Goal: Task Accomplishment & Management: Manage account settings

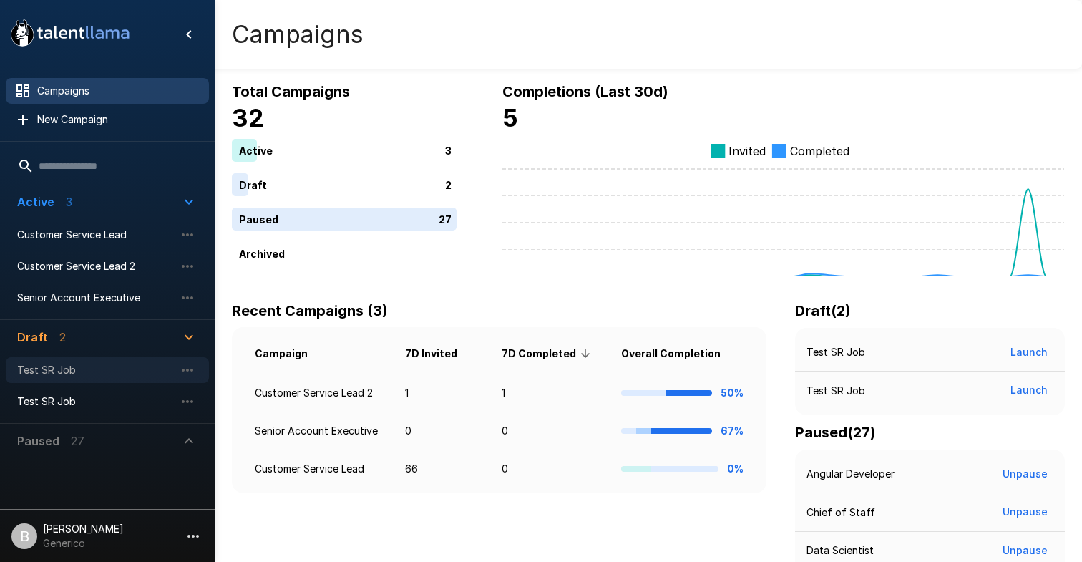
click at [111, 370] on span "Test SR Job" at bounding box center [95, 370] width 157 height 14
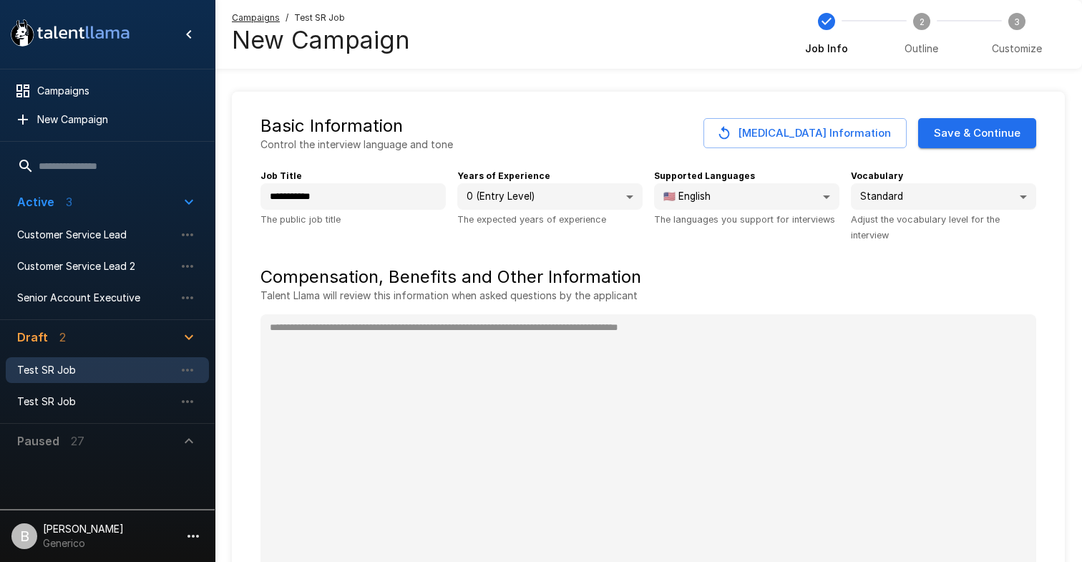
type textarea "*"
click at [102, 233] on span "Customer Service Lead" at bounding box center [95, 235] width 157 height 14
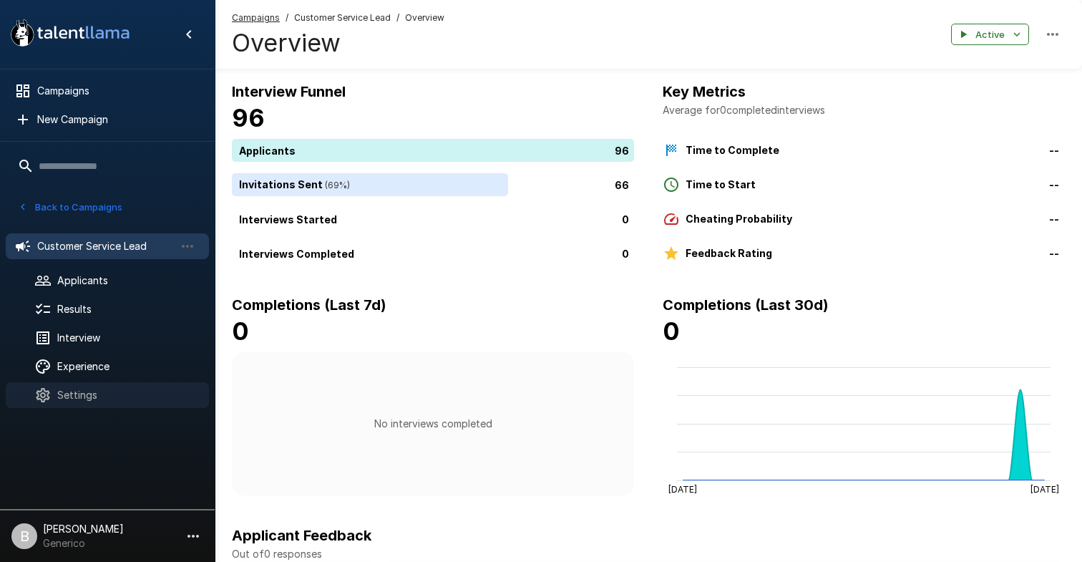
click at [100, 388] on span "Settings" at bounding box center [127, 395] width 140 height 14
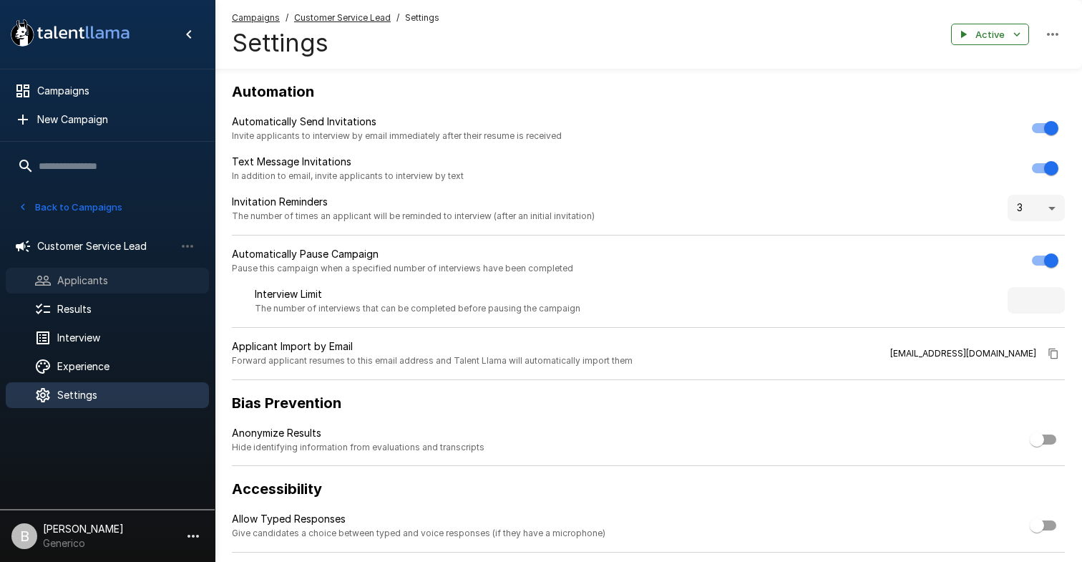
click at [87, 280] on span "Applicants" at bounding box center [127, 280] width 140 height 14
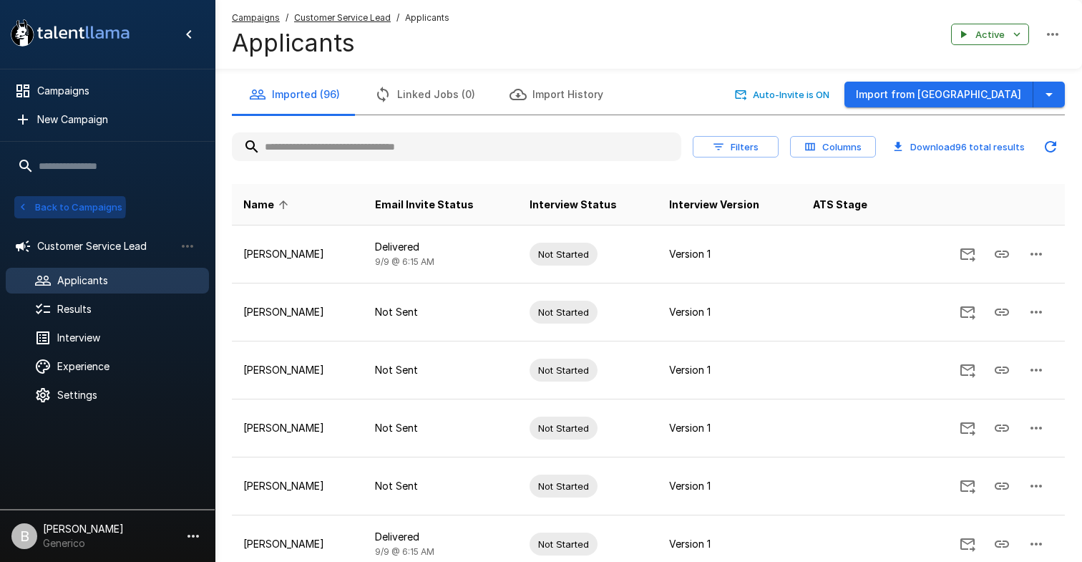
click at [28, 206] on icon "button" at bounding box center [22, 206] width 13 height 13
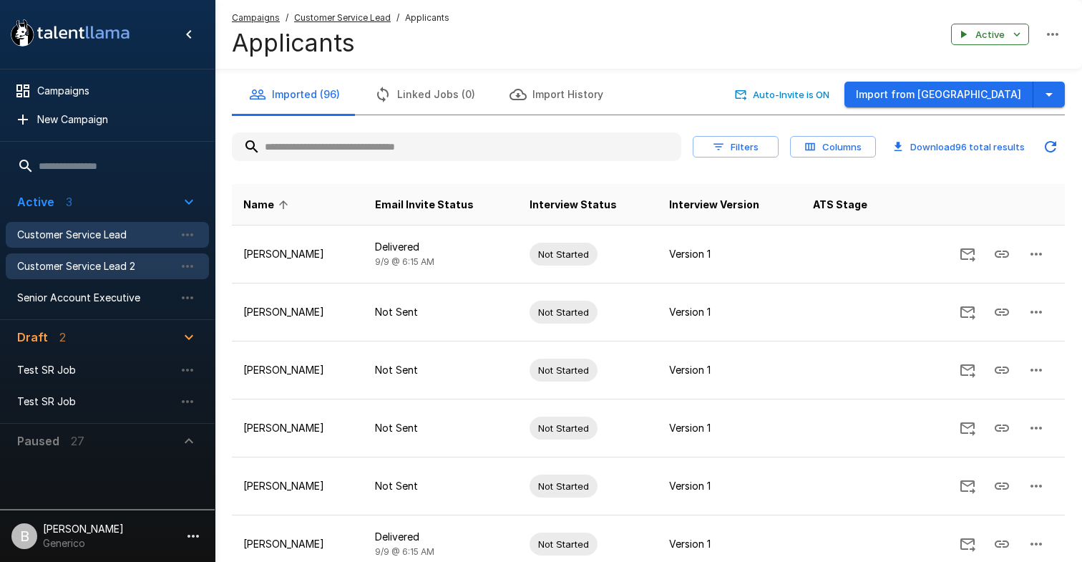
click at [90, 254] on div "Customer Service Lead 2" at bounding box center [107, 266] width 203 height 26
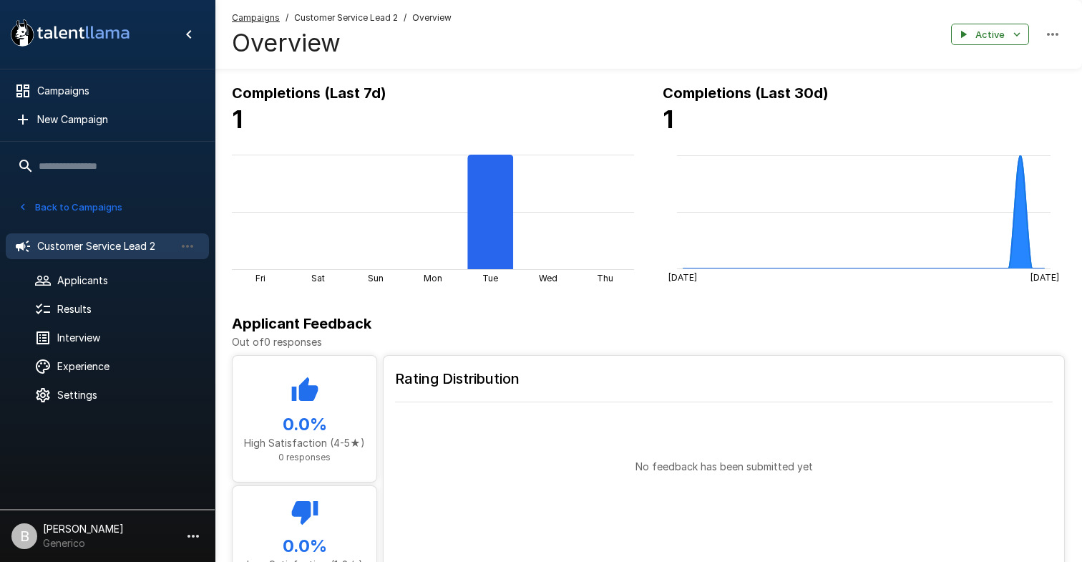
scroll to position [213, 0]
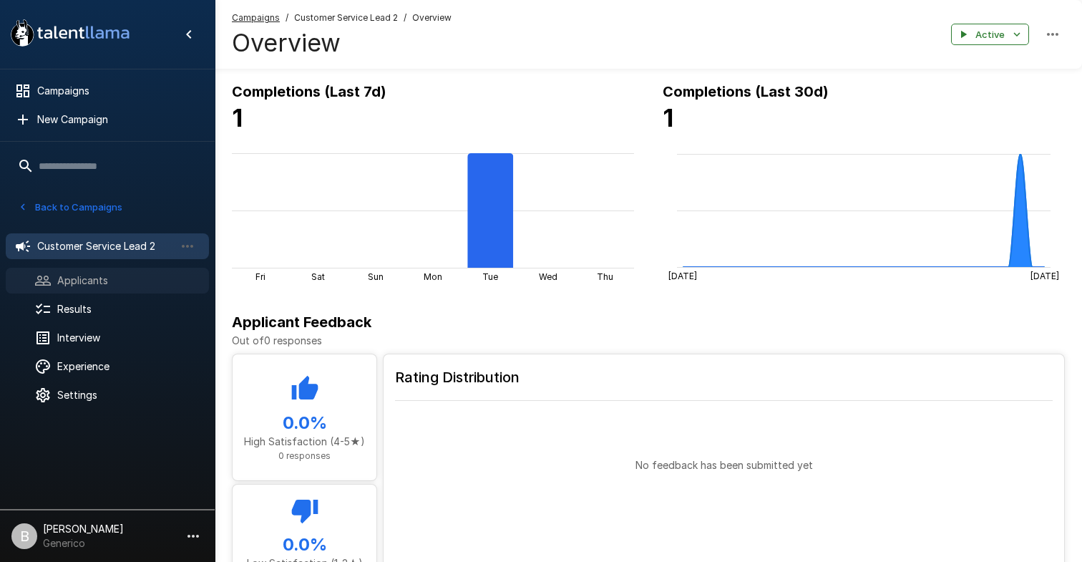
click at [111, 284] on span "Applicants" at bounding box center [127, 280] width 140 height 14
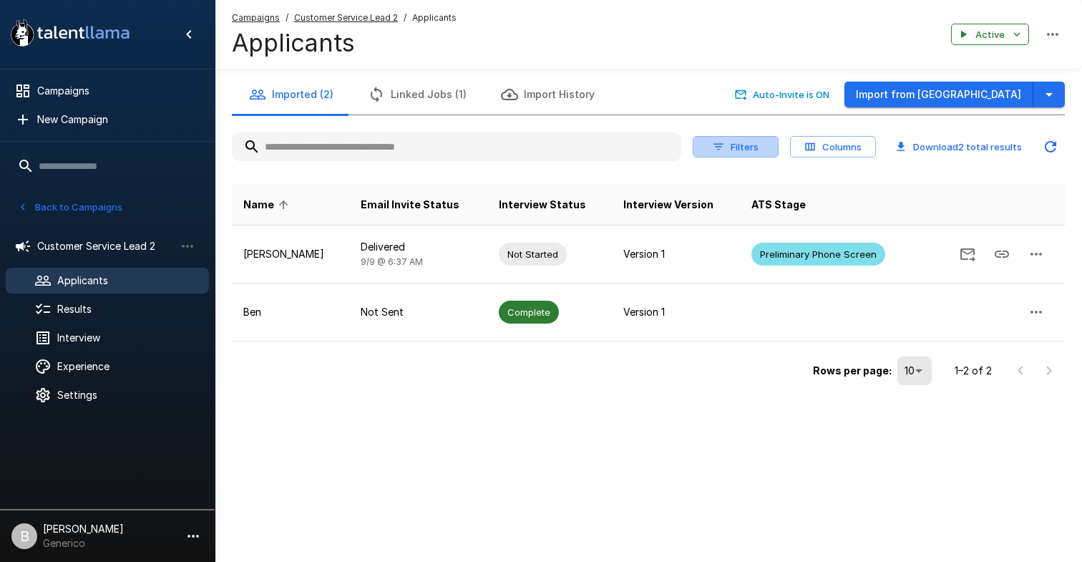
click at [729, 150] on button "Filters" at bounding box center [736, 147] width 86 height 22
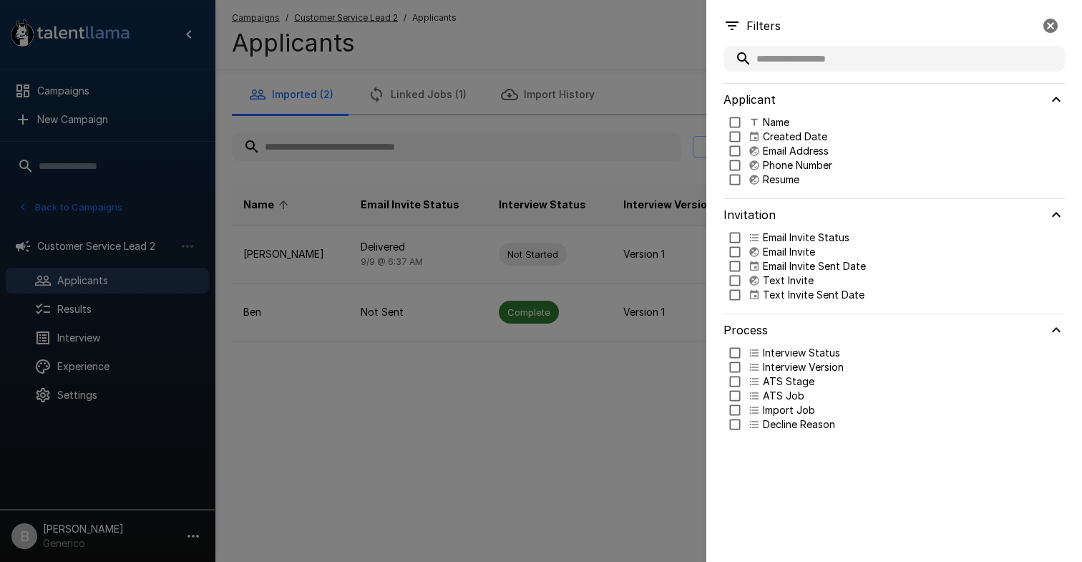
click at [744, 342] on div "Process" at bounding box center [894, 329] width 341 height 31
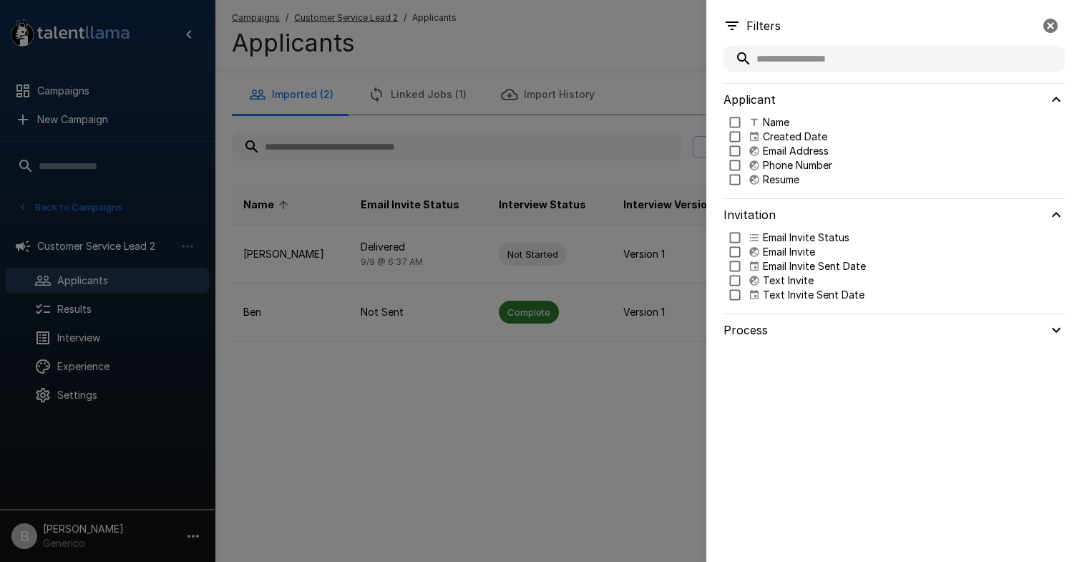
click at [741, 346] on div "Filters Applicant Name Created Date Choose an option Email Address Any Phone Nu…" at bounding box center [895, 281] width 376 height 562
click at [953, 328] on div "Process" at bounding box center [894, 329] width 341 height 31
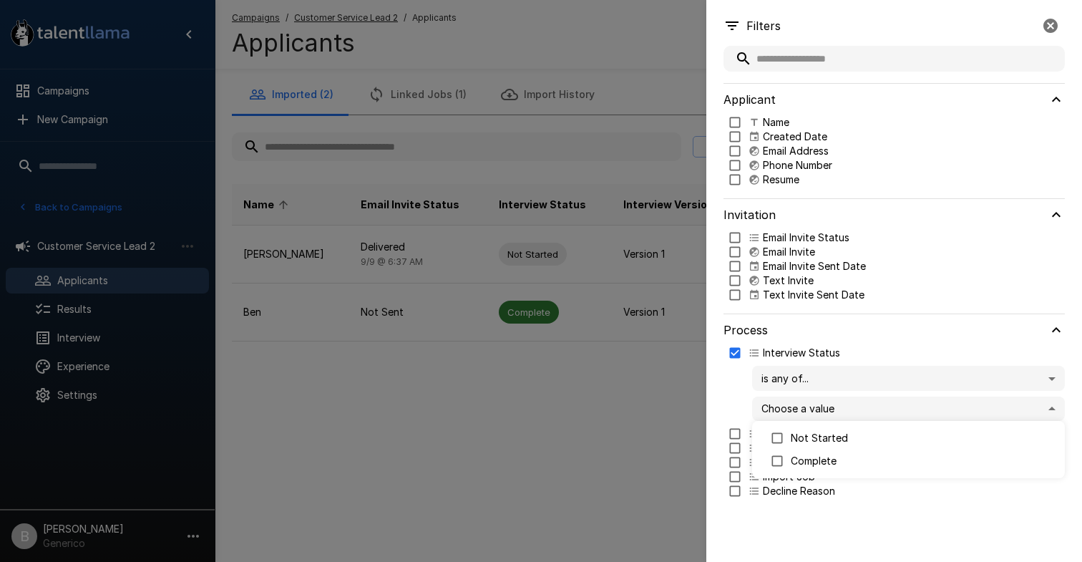
click at [806, 406] on body ".st0{fill:#FFFFFF;} .st1{fill:#76a4ed;} Campaigns New Campaign Active 3 Custome…" at bounding box center [541, 281] width 1082 height 562
click at [812, 458] on p "Complete" at bounding box center [922, 461] width 263 height 14
type input "********"
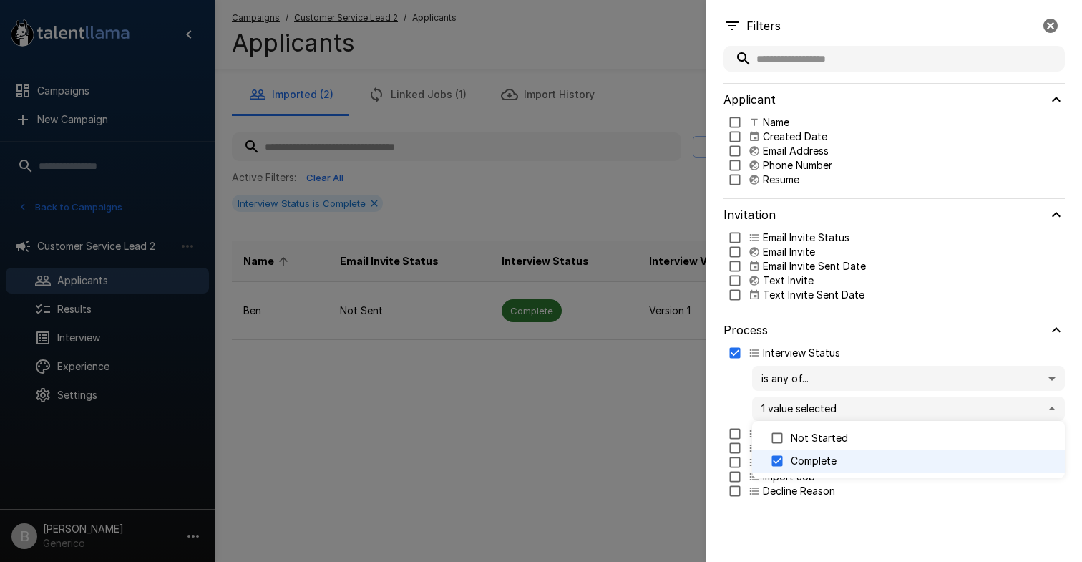
click at [520, 374] on div at bounding box center [541, 281] width 1082 height 562
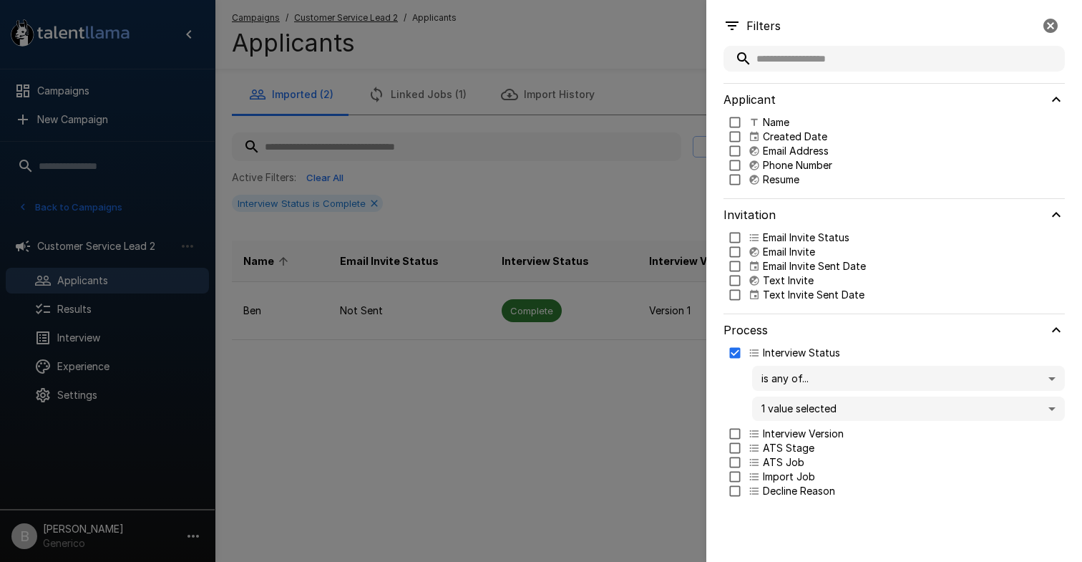
click at [1043, 27] on icon "button" at bounding box center [1050, 25] width 17 height 17
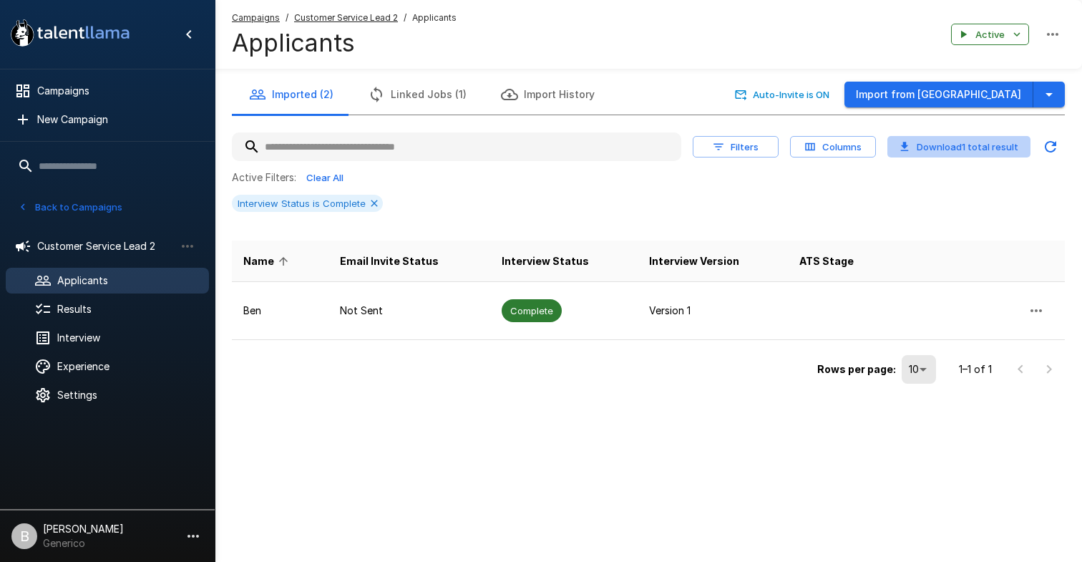
click at [999, 145] on button "Download 1 total result" at bounding box center [959, 147] width 143 height 22
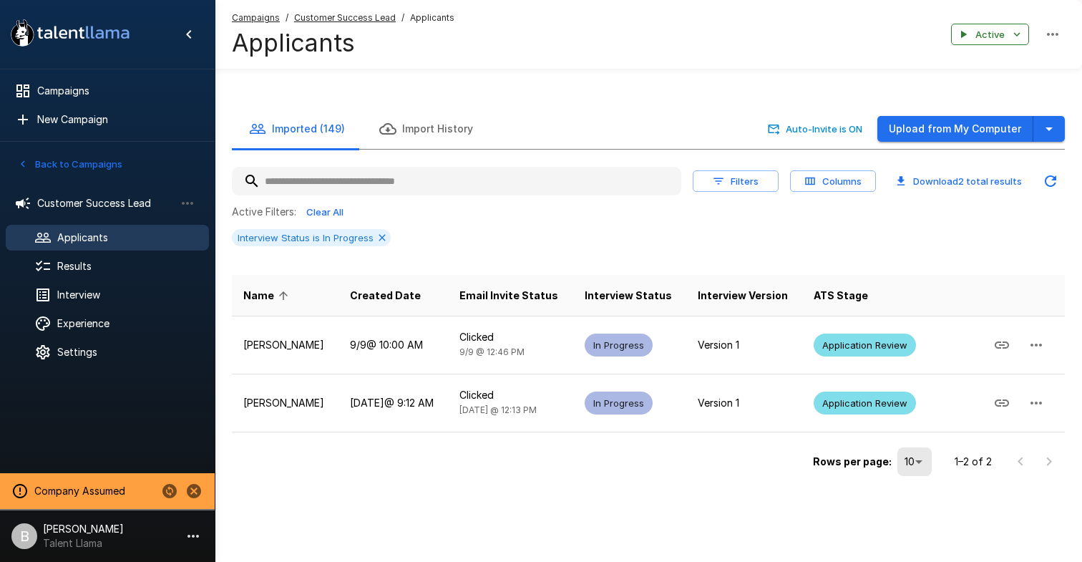
click at [1056, 177] on icon "Updated Today - 12:03 PM" at bounding box center [1050, 180] width 11 height 11
click at [963, 174] on button "Download 2 total results" at bounding box center [959, 181] width 143 height 22
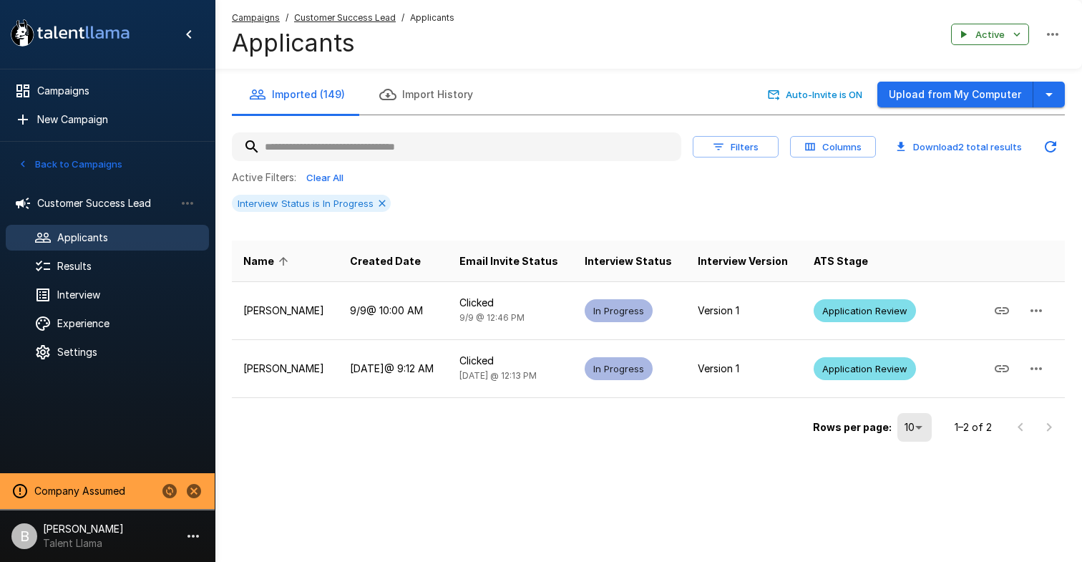
click at [983, 147] on button "Download 2 total results" at bounding box center [959, 147] width 143 height 22
click at [380, 200] on icon at bounding box center [382, 203] width 11 height 11
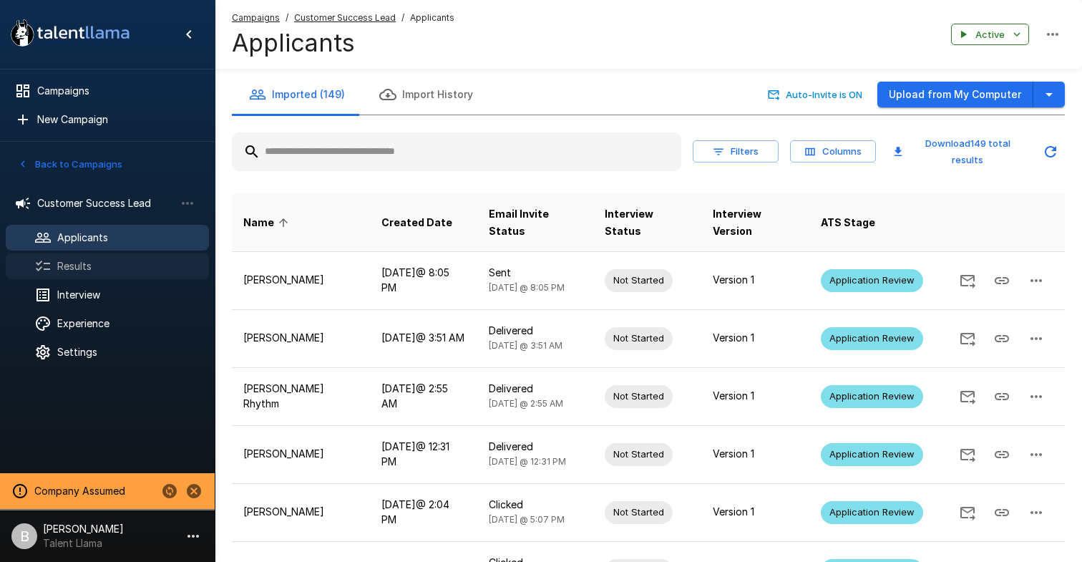
click at [125, 265] on span "Results" at bounding box center [127, 266] width 140 height 14
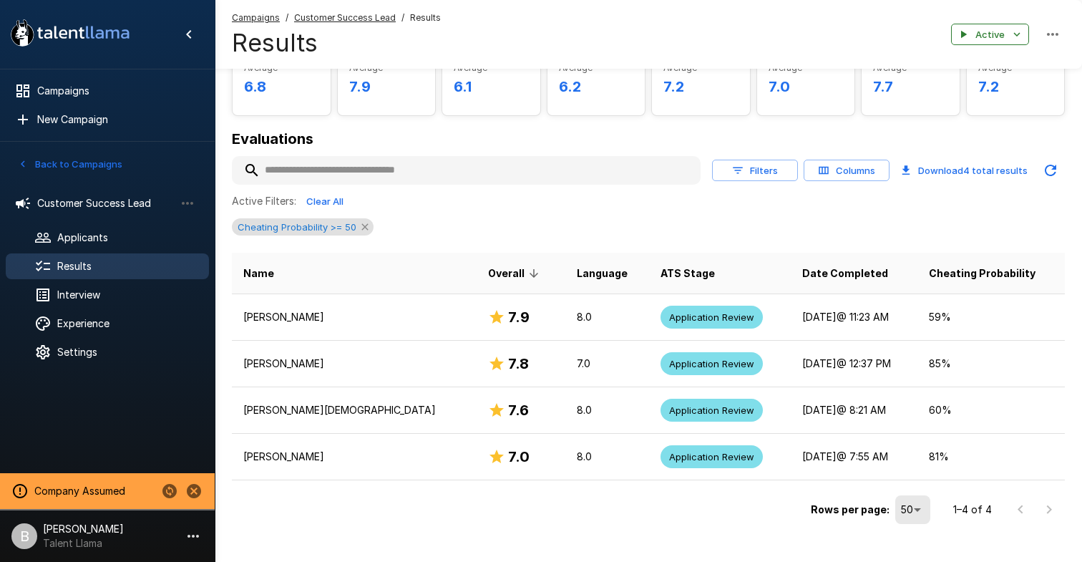
scroll to position [112, 0]
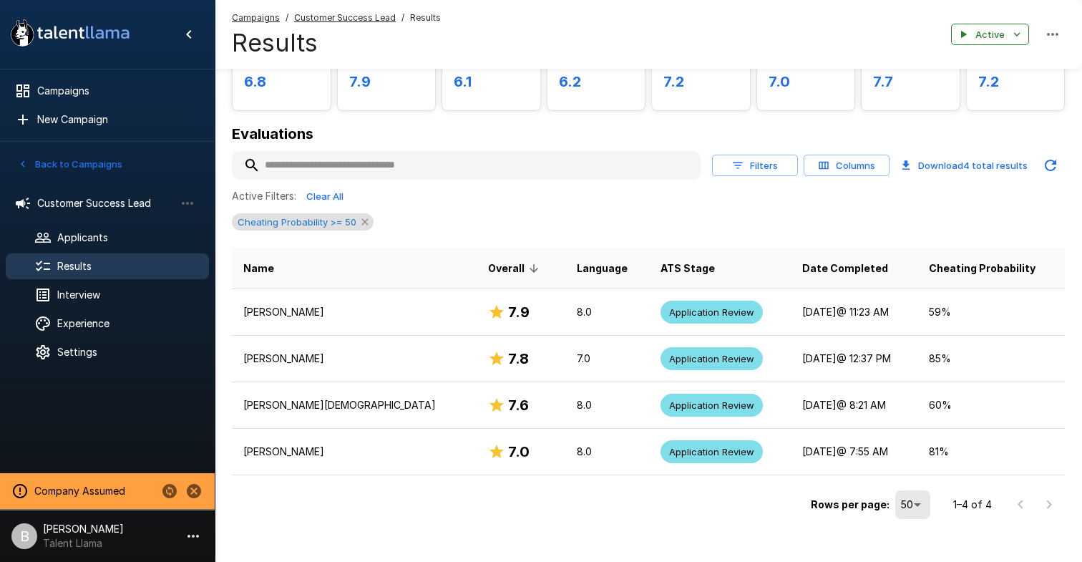
click at [364, 221] on icon at bounding box center [365, 221] width 6 height 6
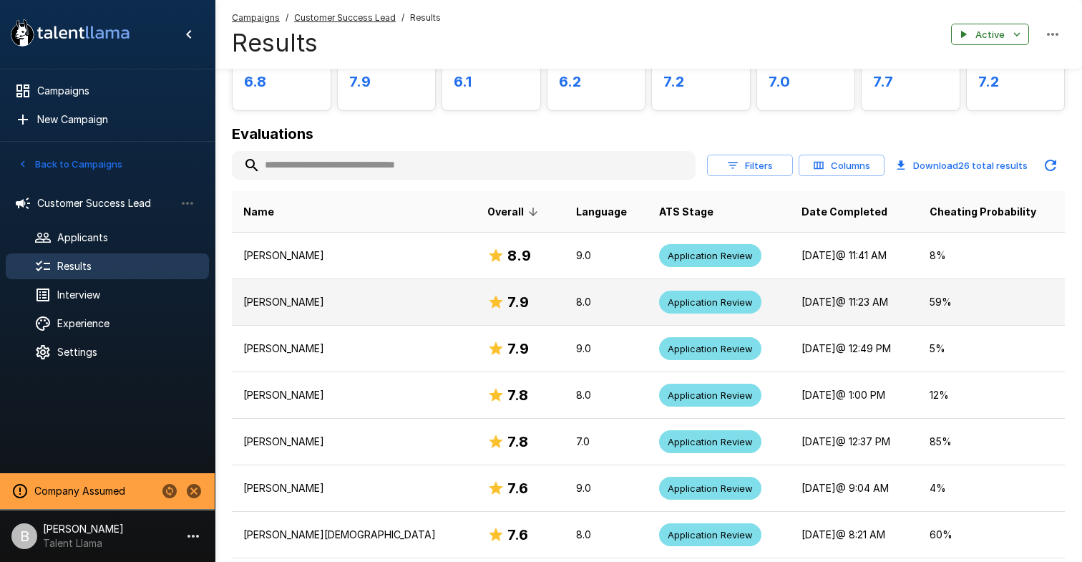
click at [326, 306] on p "Rachel Best" at bounding box center [353, 302] width 221 height 14
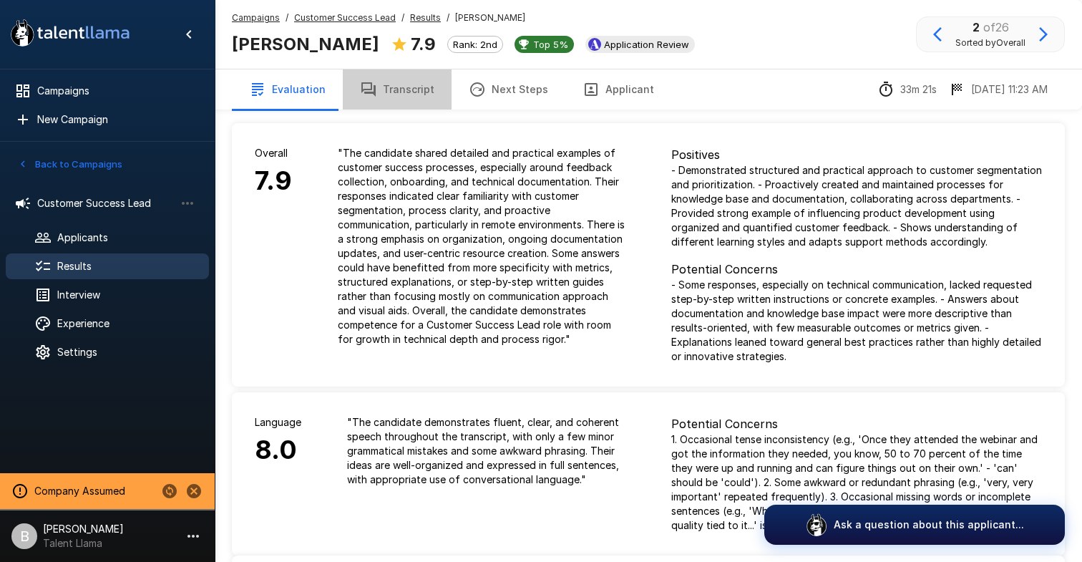
click at [411, 83] on button "Transcript" at bounding box center [397, 89] width 109 height 40
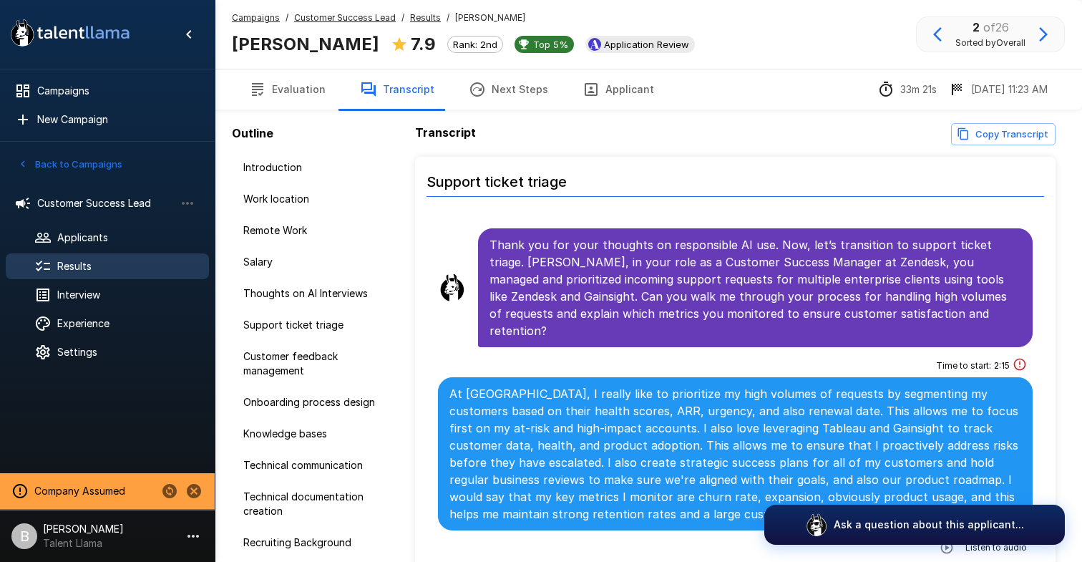
scroll to position [1444, 0]
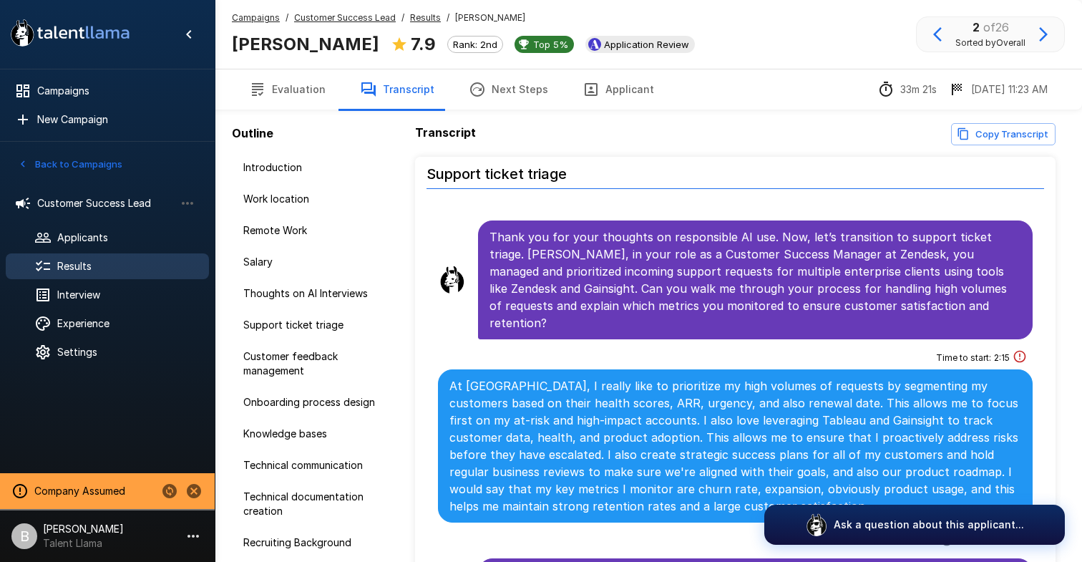
click at [960, 527] on button "button" at bounding box center [947, 540] width 26 height 26
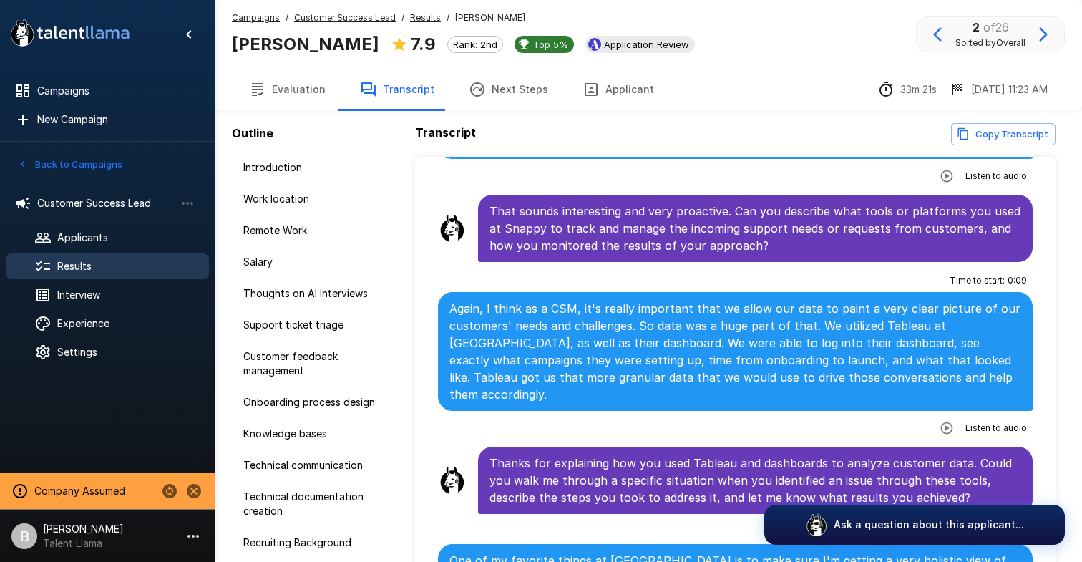
scroll to position [2190, 0]
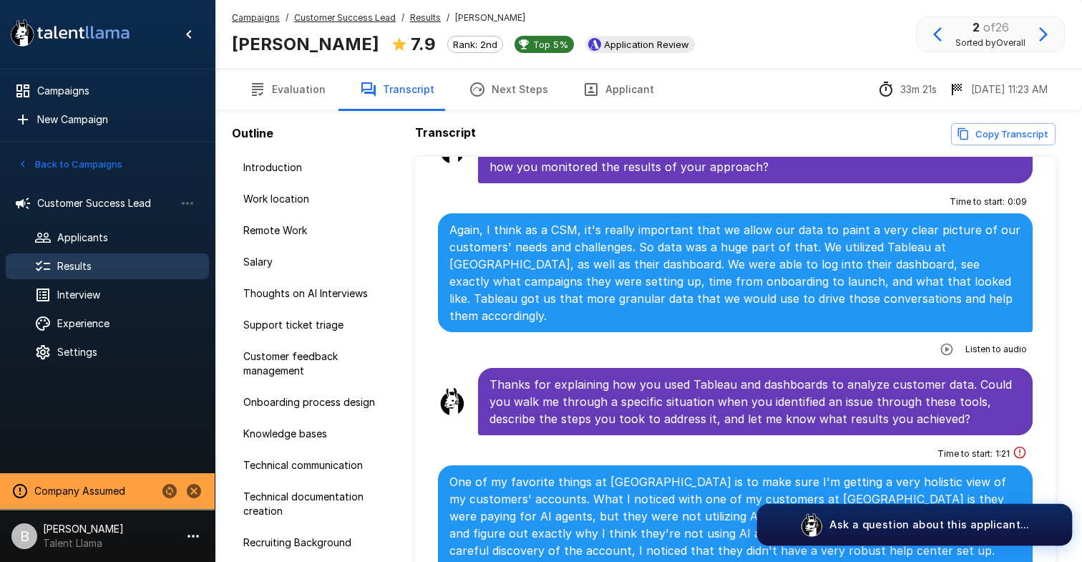
click at [890, 537] on button "Ask a question about this applicant..." at bounding box center [915, 525] width 316 height 42
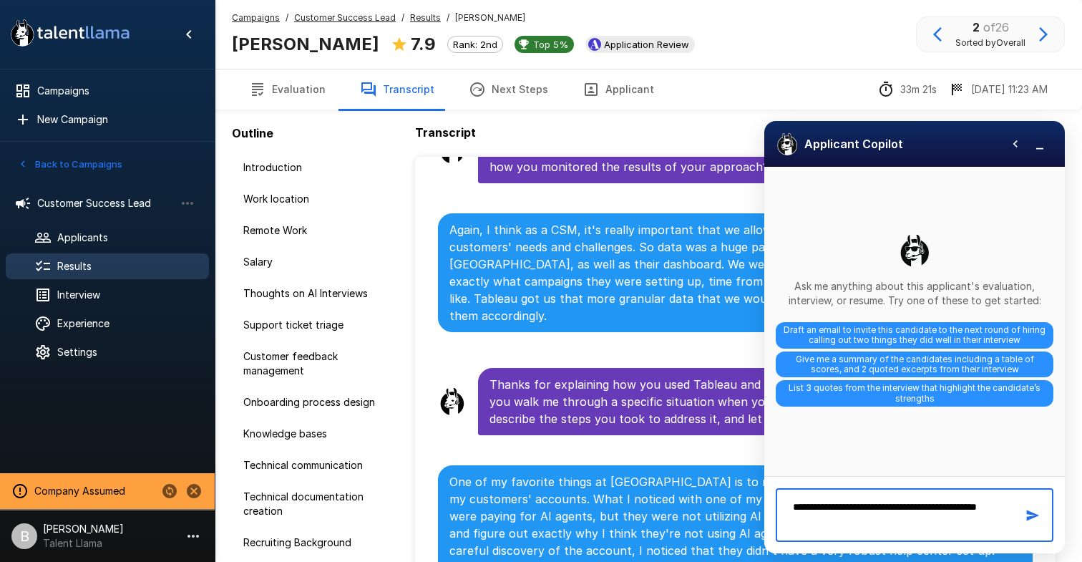
type textarea "**********"
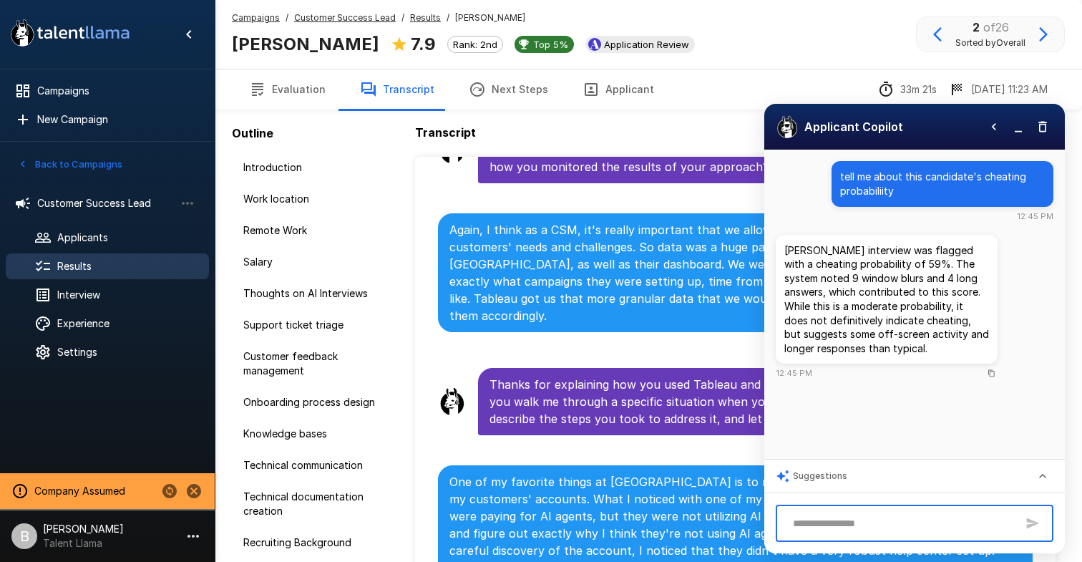
click at [709, 112] on div "Outline Introduction Work location Remote Work Salary Thoughts on AI Interviews…" at bounding box center [648, 350] width 833 height 477
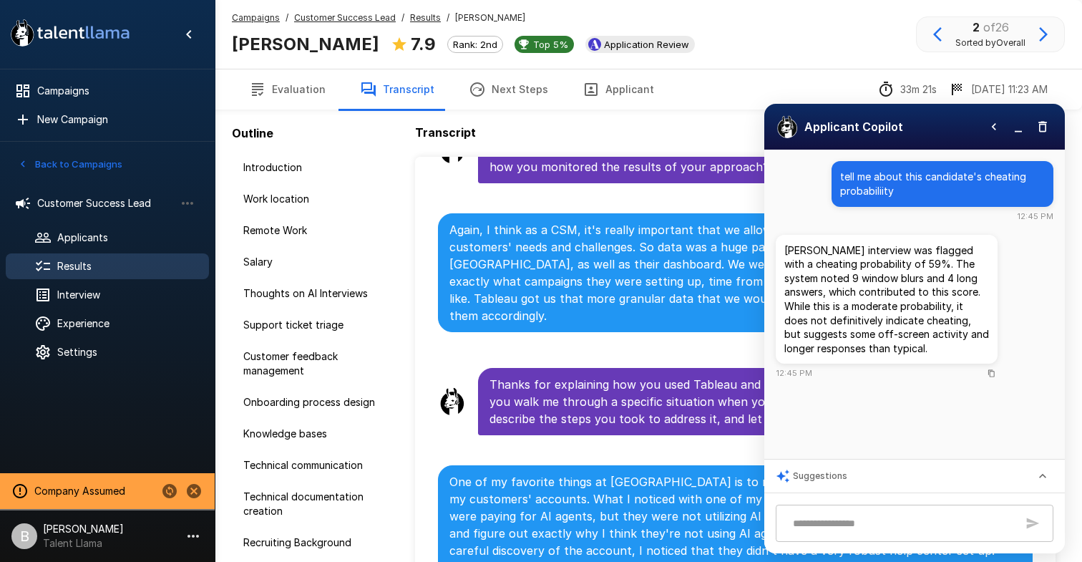
click at [995, 122] on icon "button" at bounding box center [994, 127] width 14 height 14
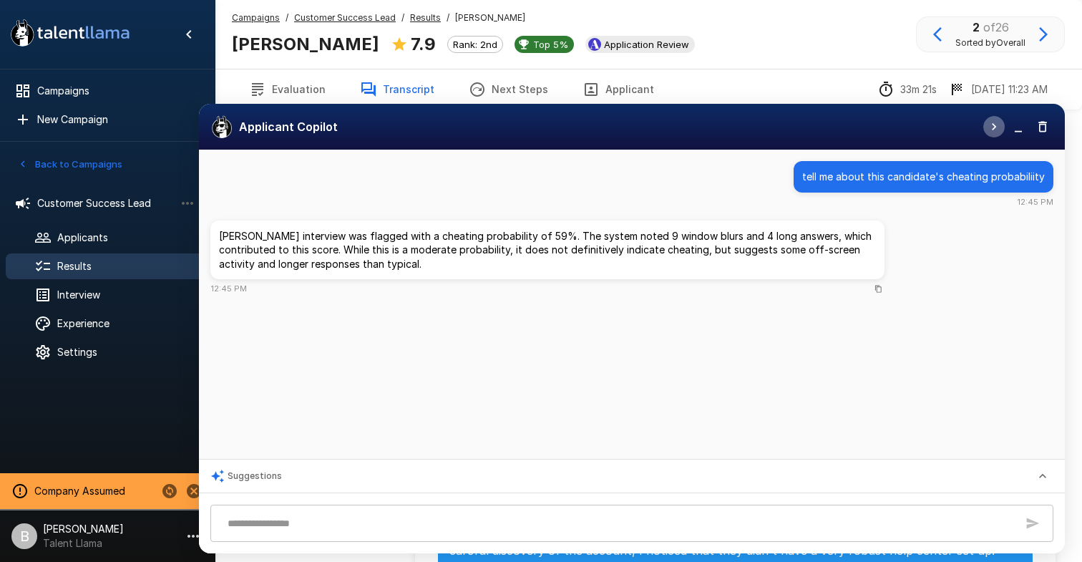
click at [997, 129] on icon "button" at bounding box center [994, 127] width 14 height 14
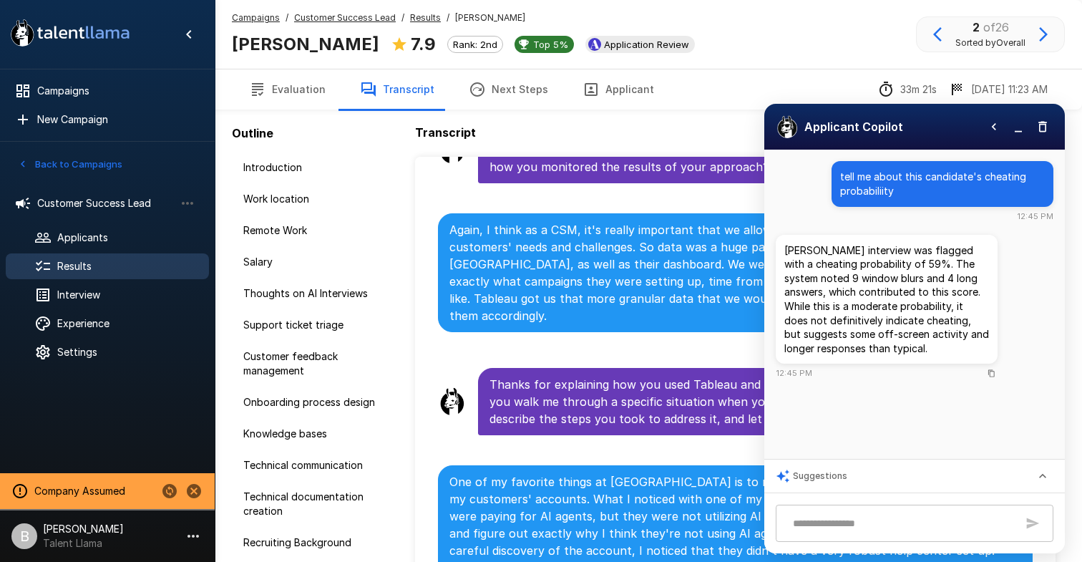
click at [1024, 135] on button "button" at bounding box center [1018, 126] width 21 height 21
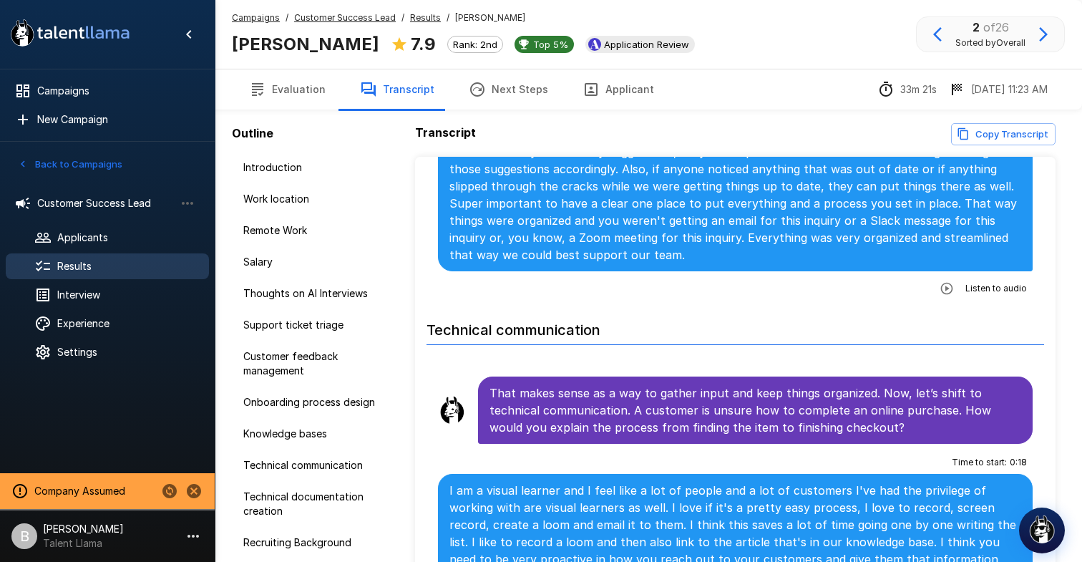
scroll to position [5528, 0]
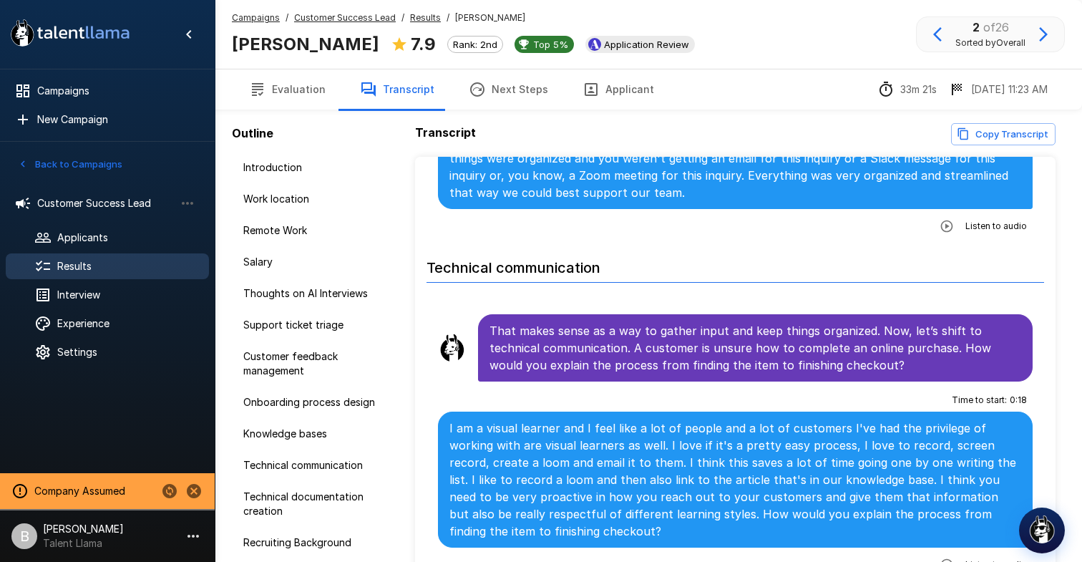
click at [414, 20] on u "Results" at bounding box center [425, 17] width 31 height 11
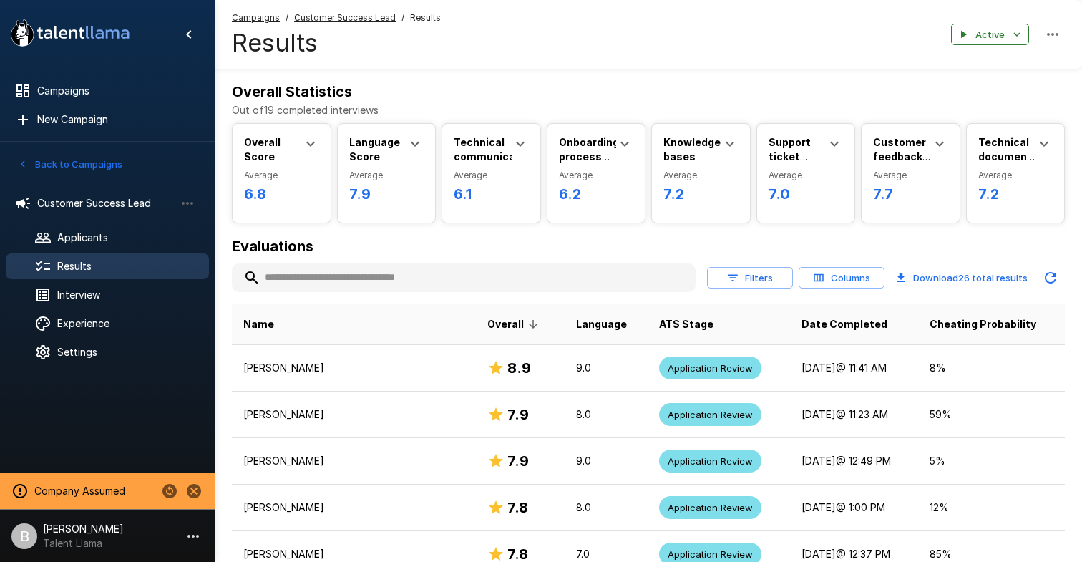
click at [336, 263] on div at bounding box center [464, 277] width 464 height 29
click at [336, 268] on input "text" at bounding box center [464, 278] width 464 height 26
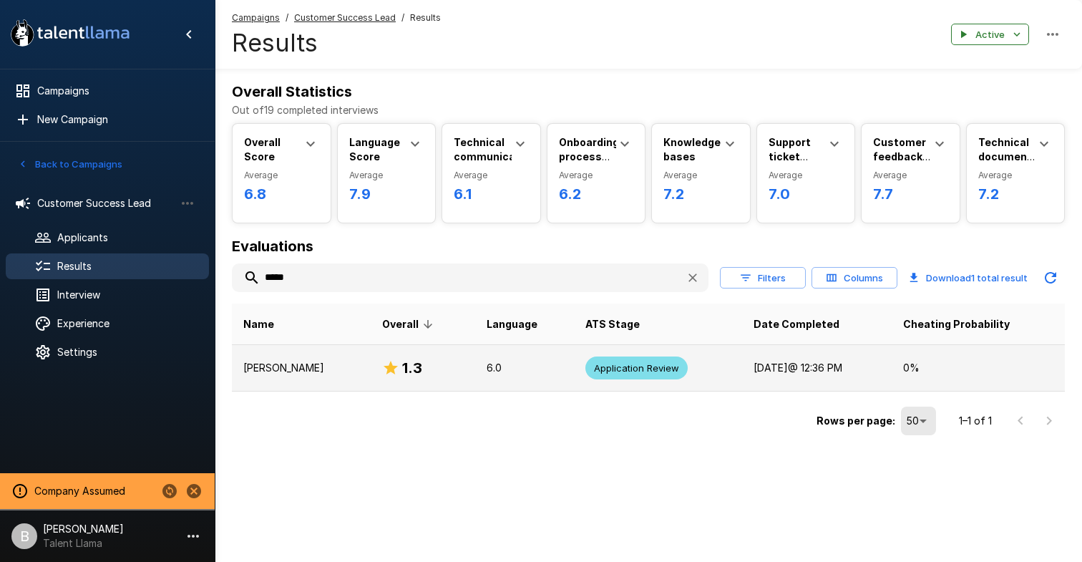
type input "*****"
click at [313, 370] on p "Shweta Arora" at bounding box center [301, 368] width 116 height 14
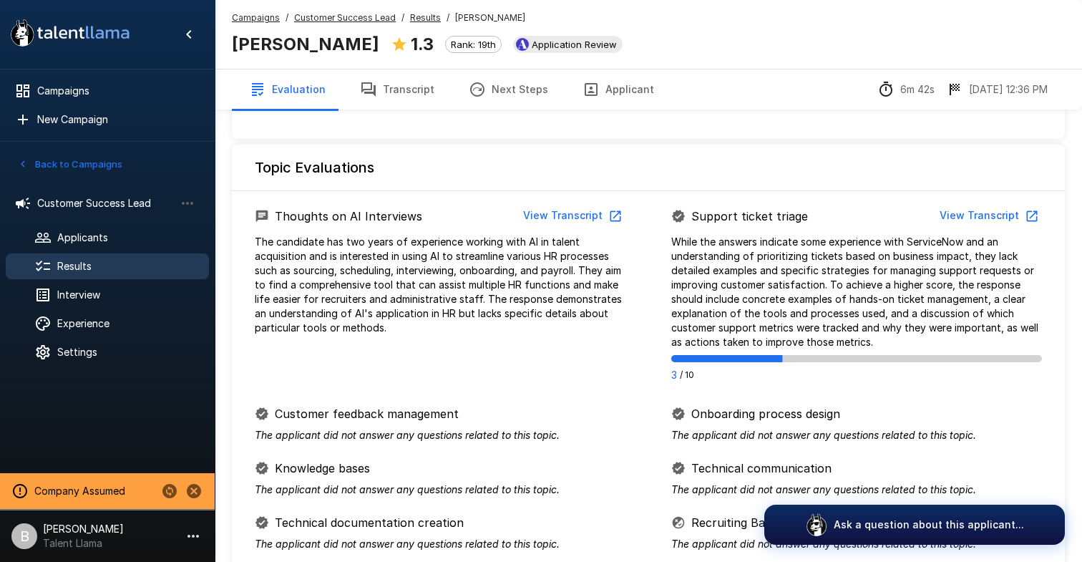
scroll to position [560, 0]
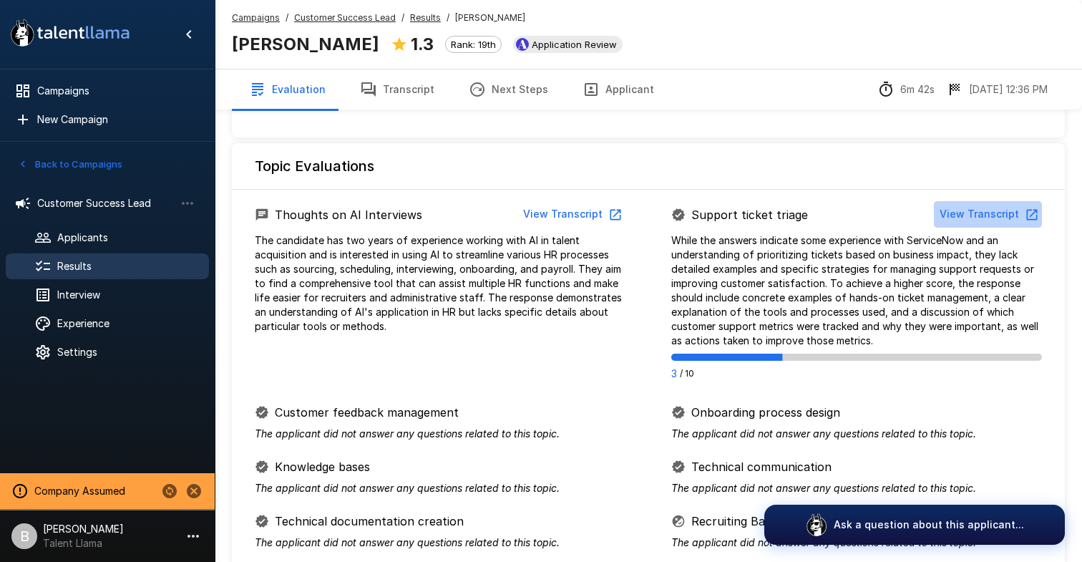
click at [999, 219] on button "View Transcript" at bounding box center [988, 214] width 108 height 26
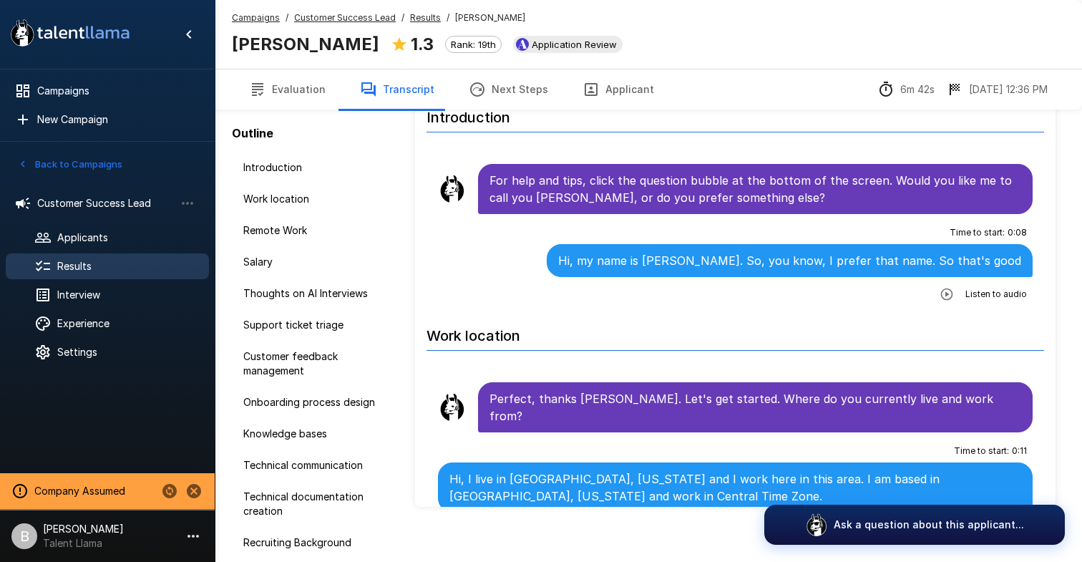
scroll to position [70, 0]
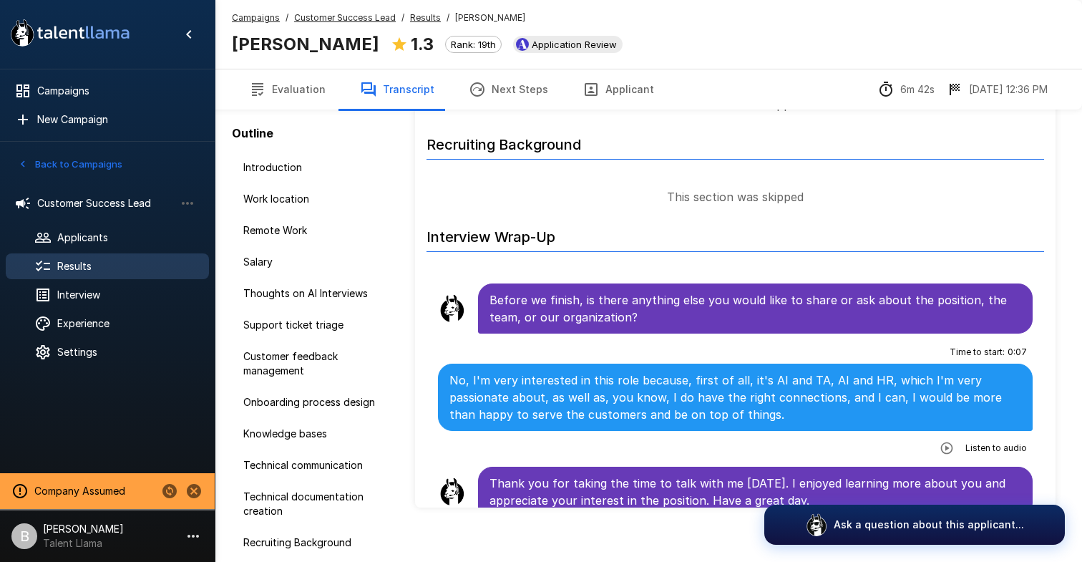
scroll to position [84, 0]
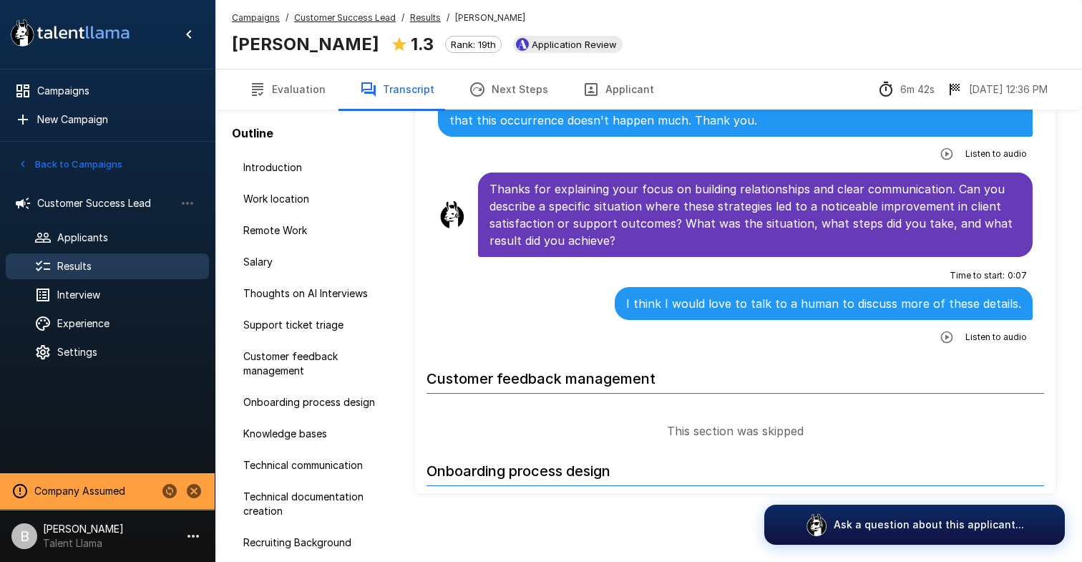
scroll to position [1962, 0]
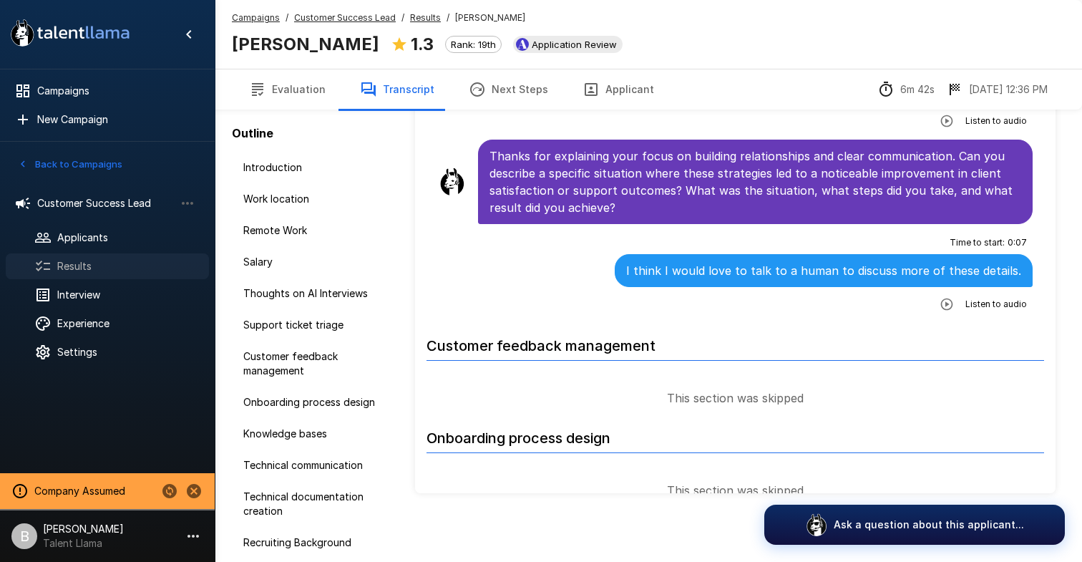
click at [132, 271] on span "Results" at bounding box center [127, 266] width 140 height 14
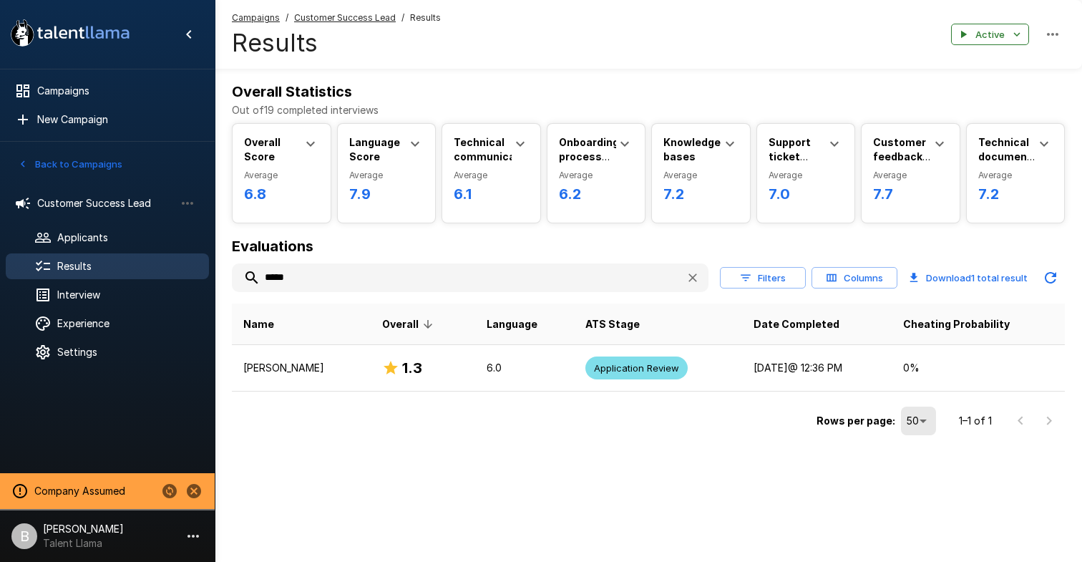
click at [699, 281] on icon "button" at bounding box center [693, 278] width 14 height 14
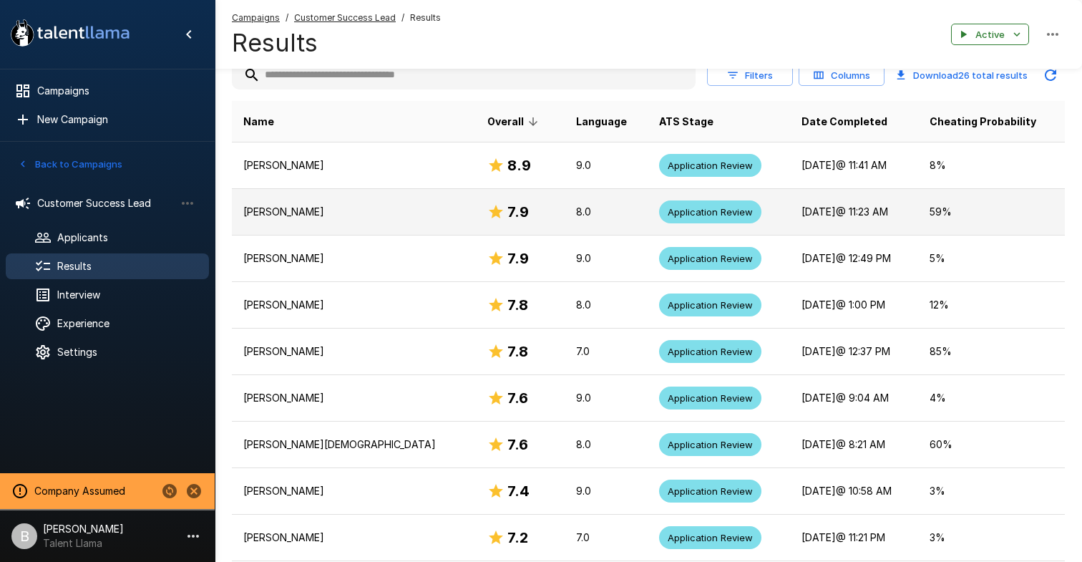
scroll to position [187, 0]
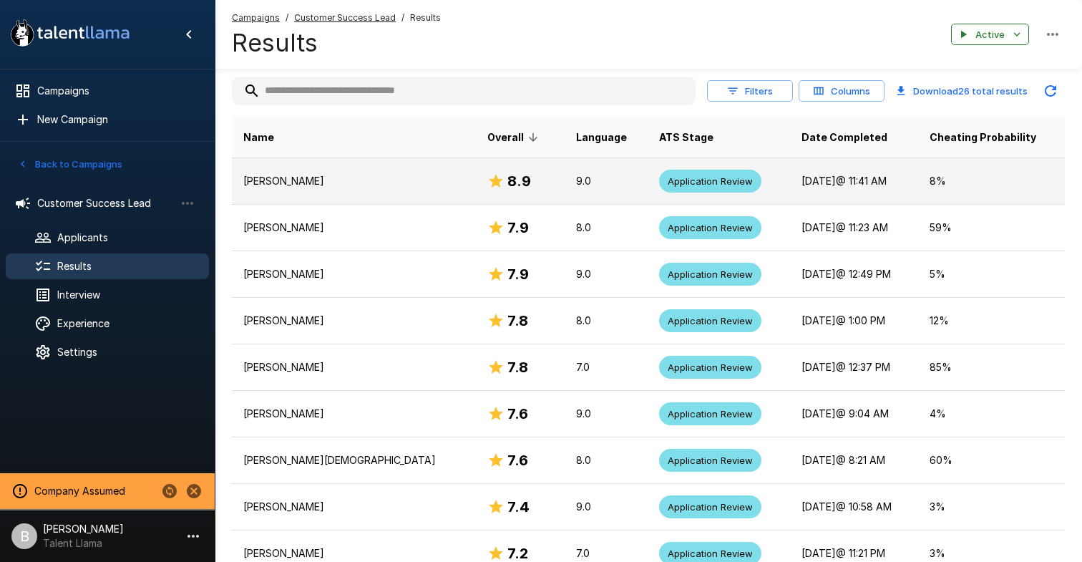
click at [286, 173] on td "Julian Bailey" at bounding box center [354, 181] width 244 height 47
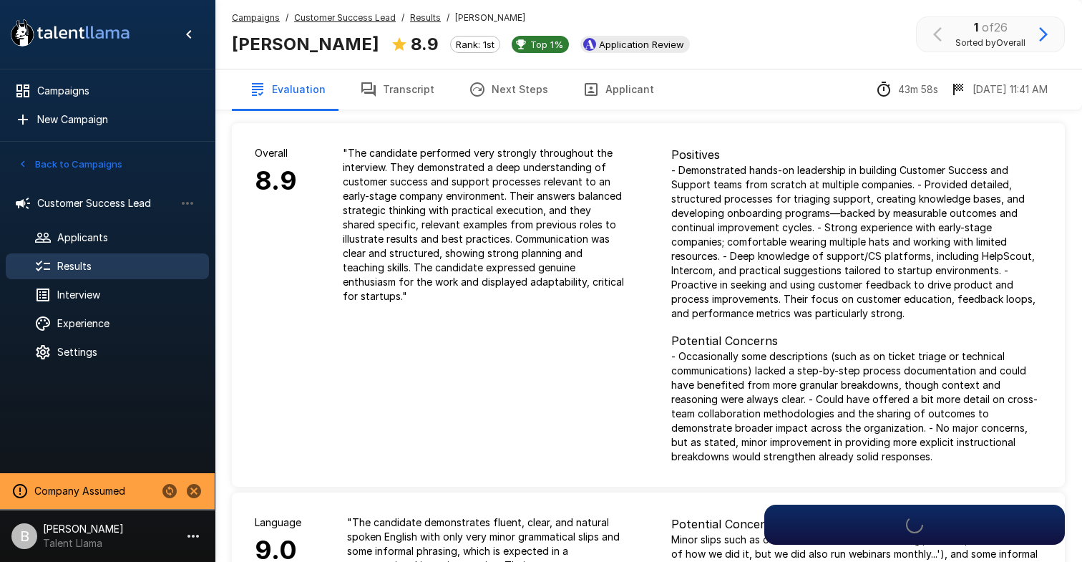
click at [628, 87] on button "Applicant" at bounding box center [619, 89] width 106 height 40
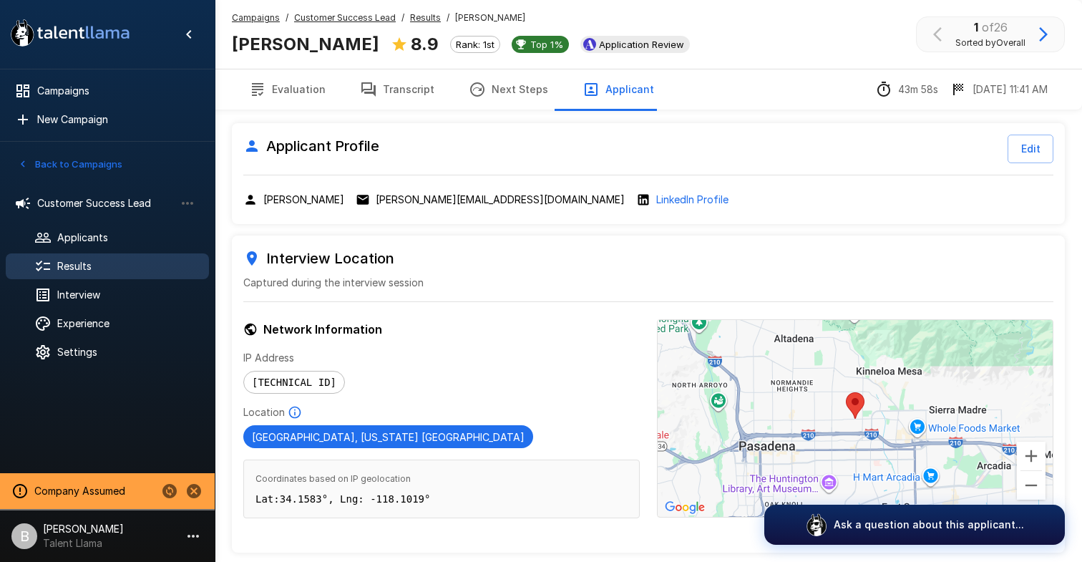
click at [1024, 146] on button "Edit" at bounding box center [1031, 149] width 46 height 29
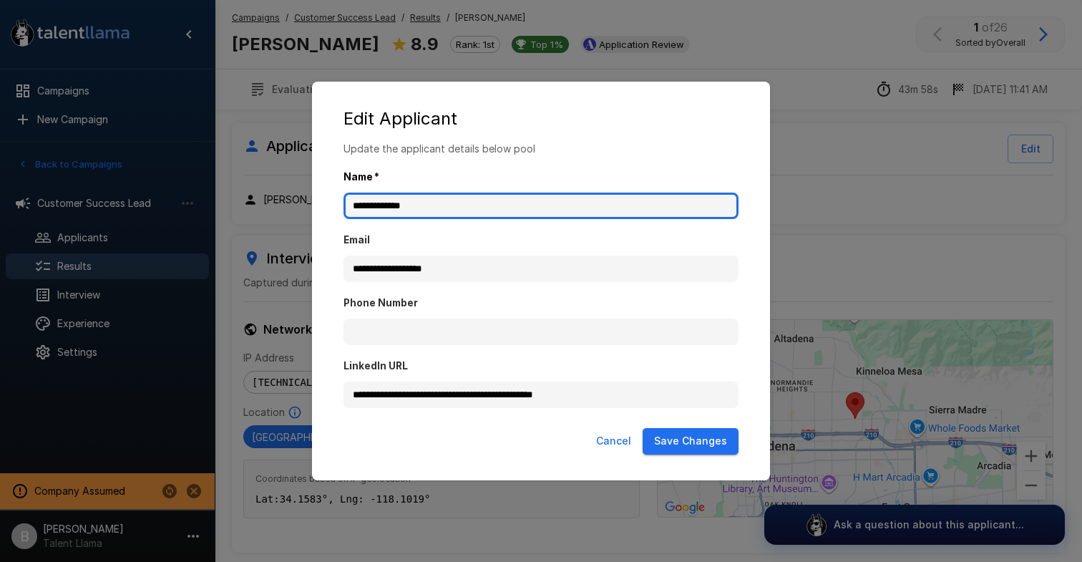
click at [386, 202] on input "**********" at bounding box center [541, 206] width 395 height 27
click at [426, 203] on input "**********" at bounding box center [541, 206] width 395 height 27
type input "**********"
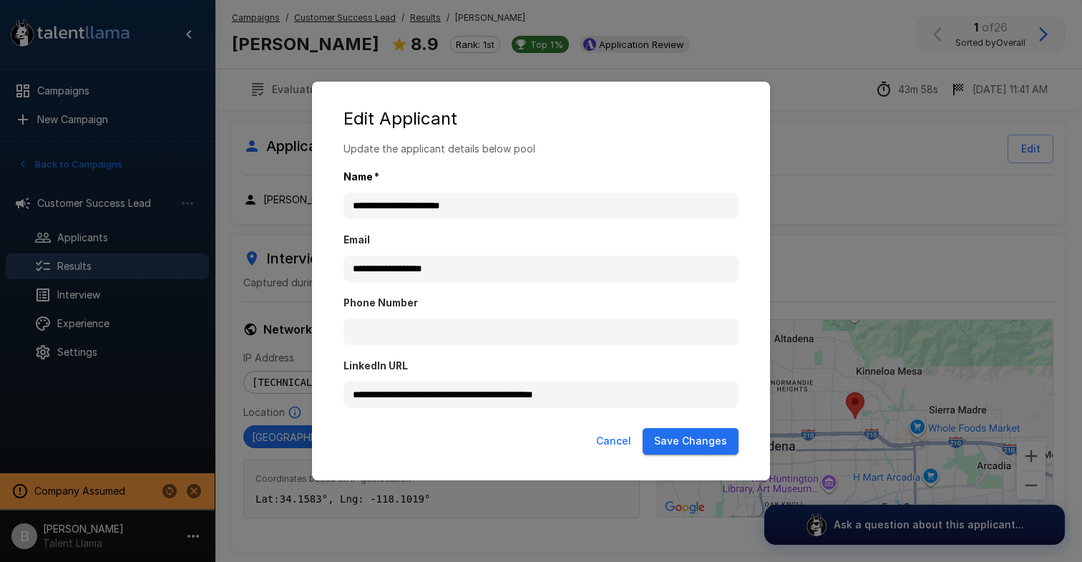
click at [687, 442] on button "Save Changes" at bounding box center [691, 441] width 96 height 26
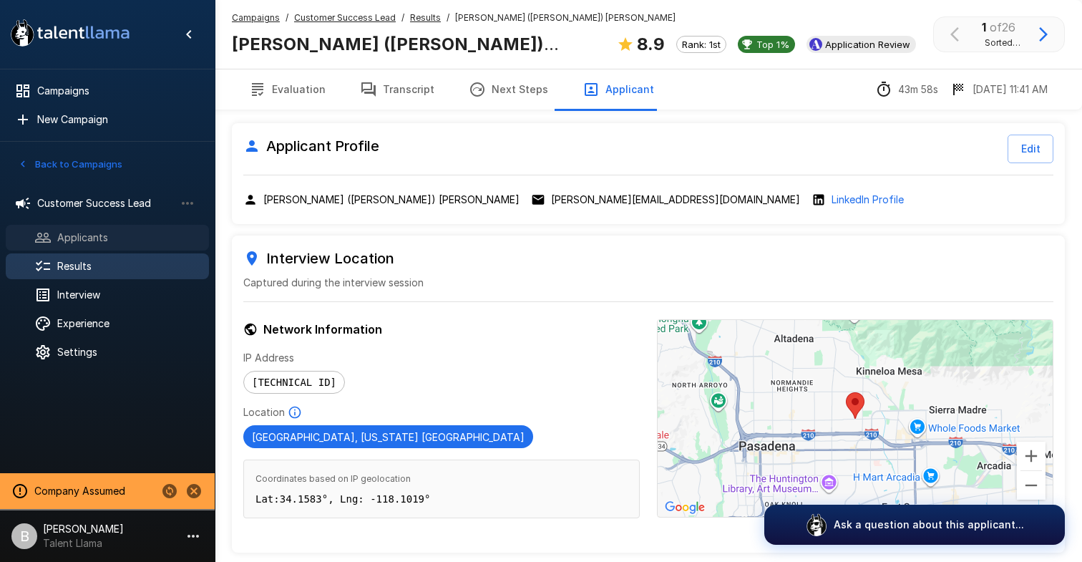
click at [94, 228] on div "Applicants" at bounding box center [107, 238] width 203 height 26
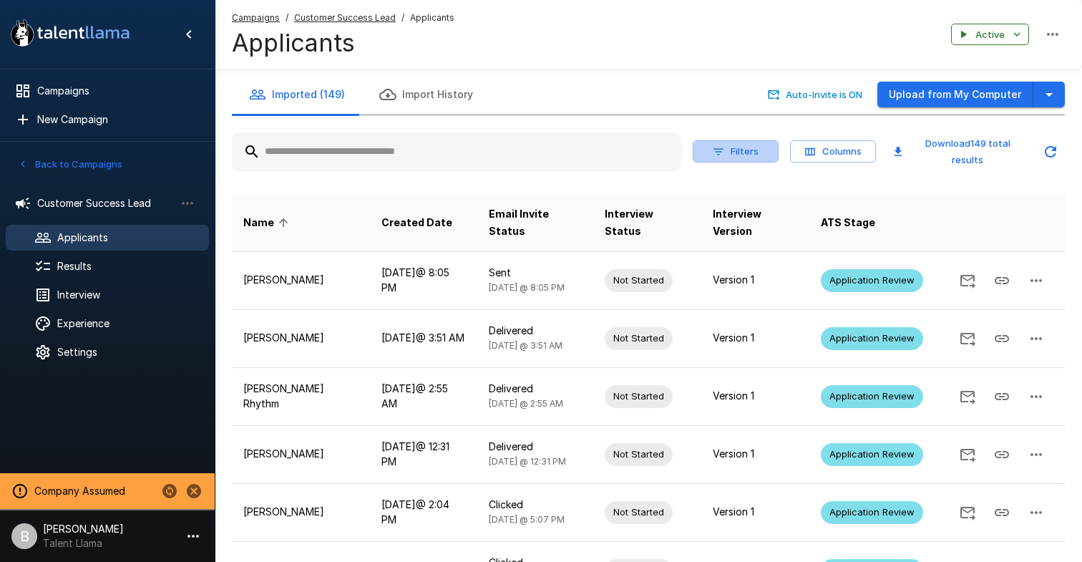
click at [735, 149] on button "Filters" at bounding box center [736, 151] width 86 height 22
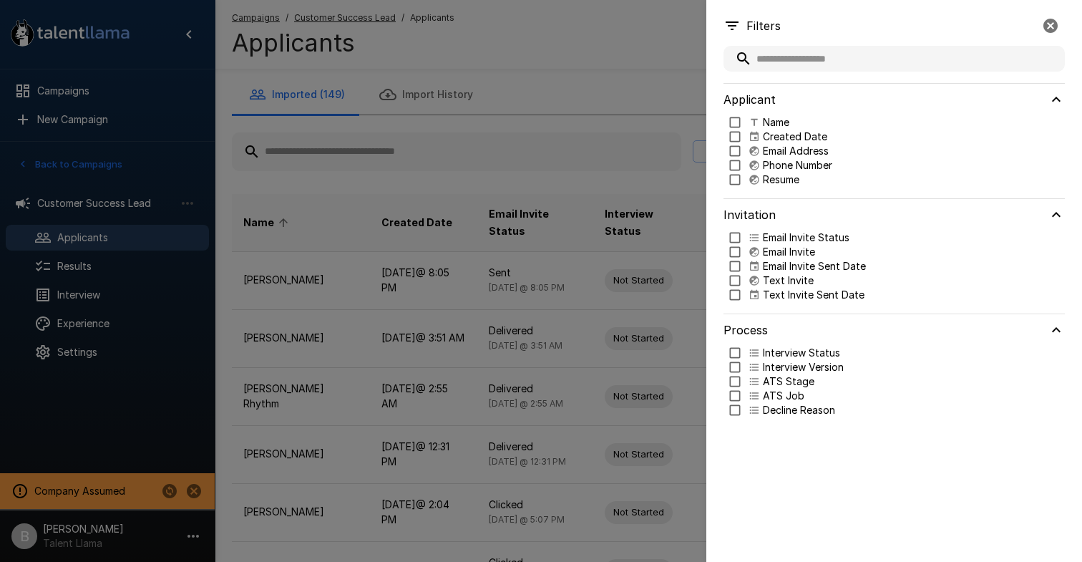
click at [634, 95] on div at bounding box center [541, 281] width 1082 height 562
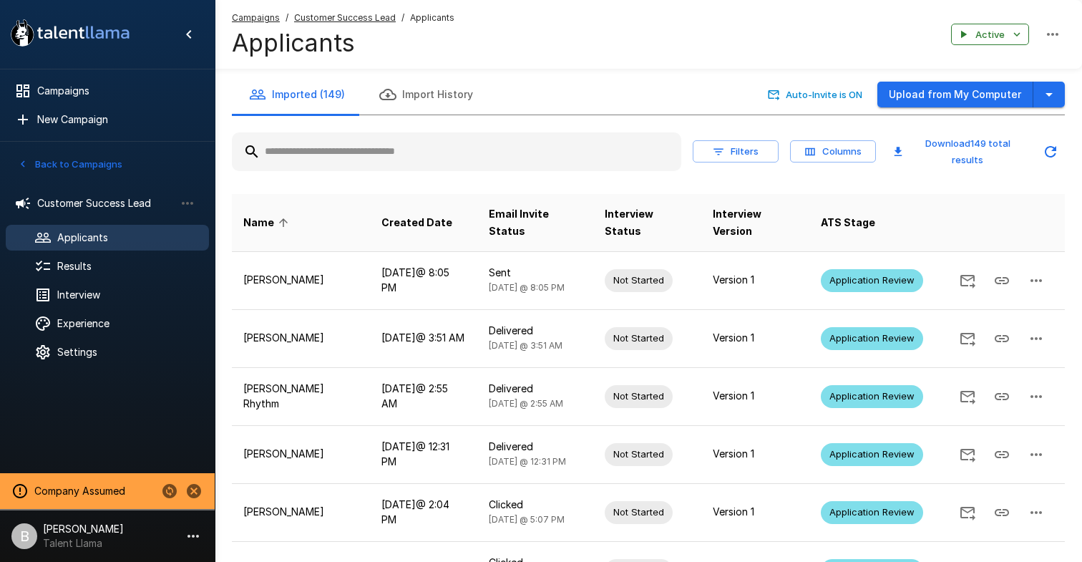
click at [734, 141] on button "Filters" at bounding box center [736, 151] width 86 height 22
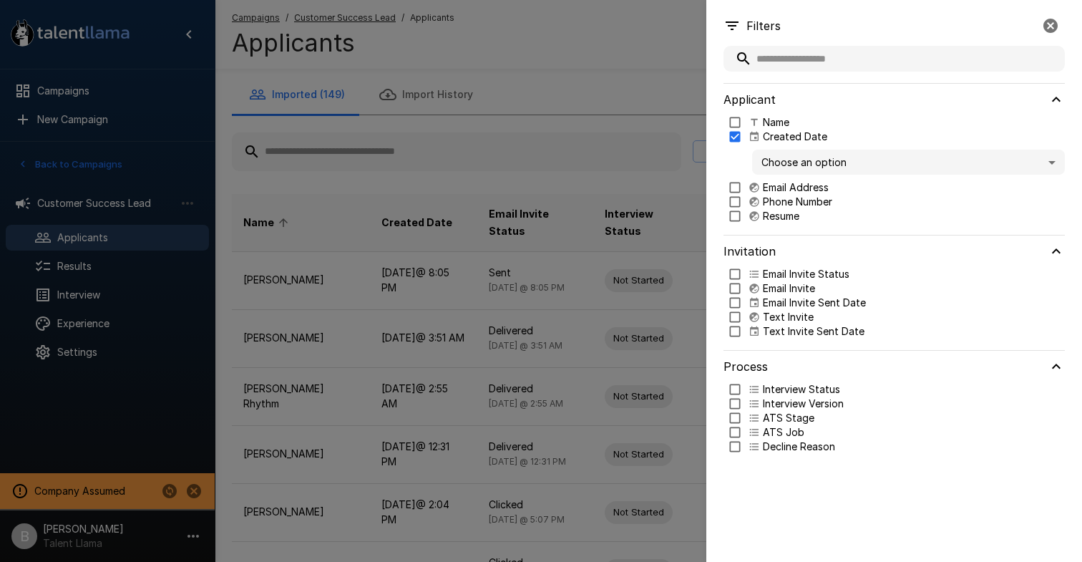
click at [793, 154] on body ".st0{fill:#FFFFFF;} .st1{fill:#76a4ed;} Campaigns New Campaign Active 1 Custome…" at bounding box center [541, 281] width 1082 height 562
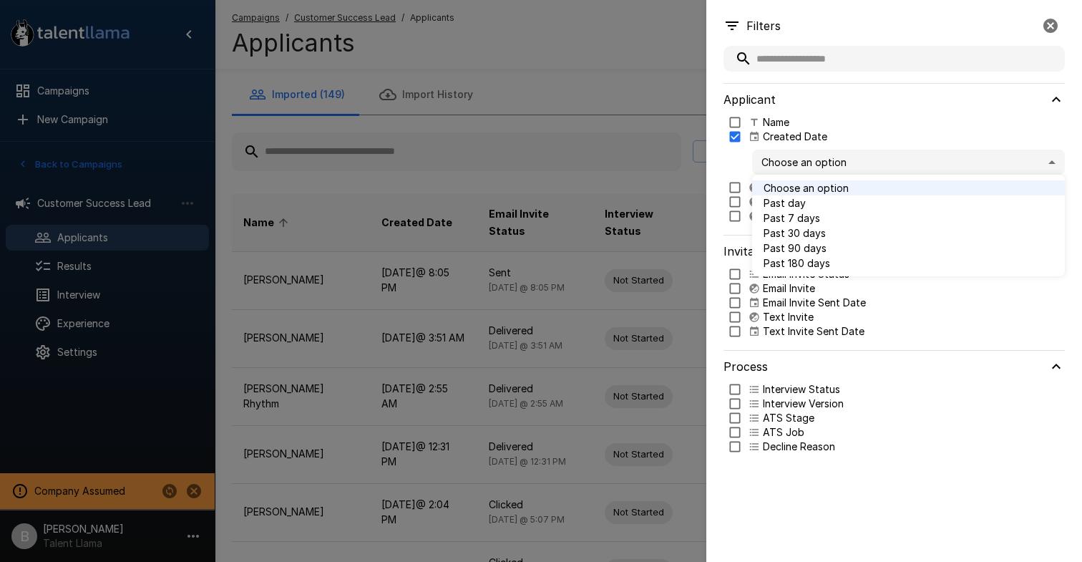
click at [659, 67] on div at bounding box center [541, 281] width 1082 height 562
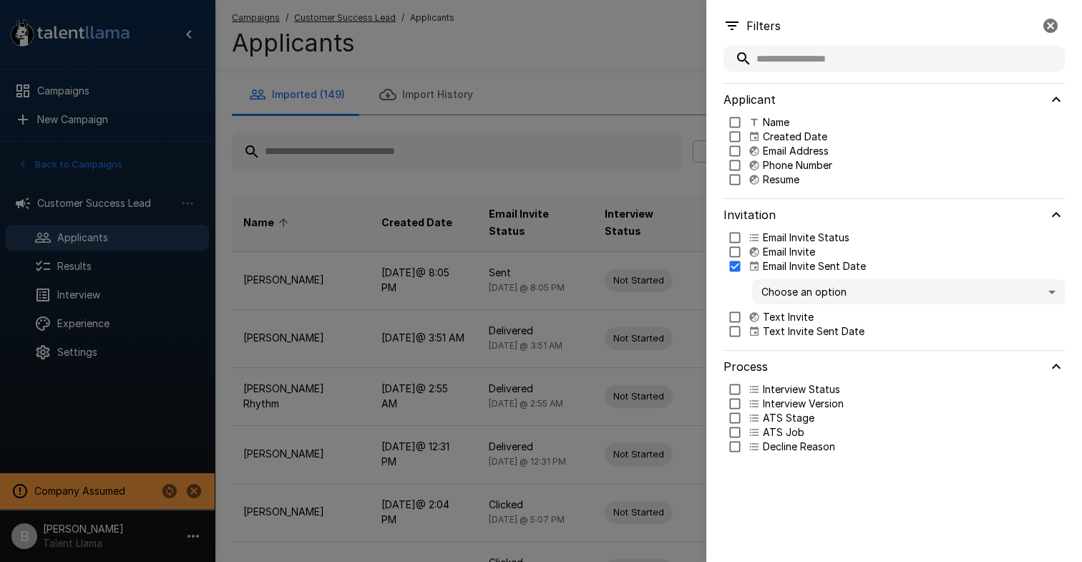
click at [765, 288] on body ".st0{fill:#FFFFFF;} .st1{fill:#76a4ed;} Campaigns New Campaign Active 1 Custome…" at bounding box center [541, 281] width 1082 height 562
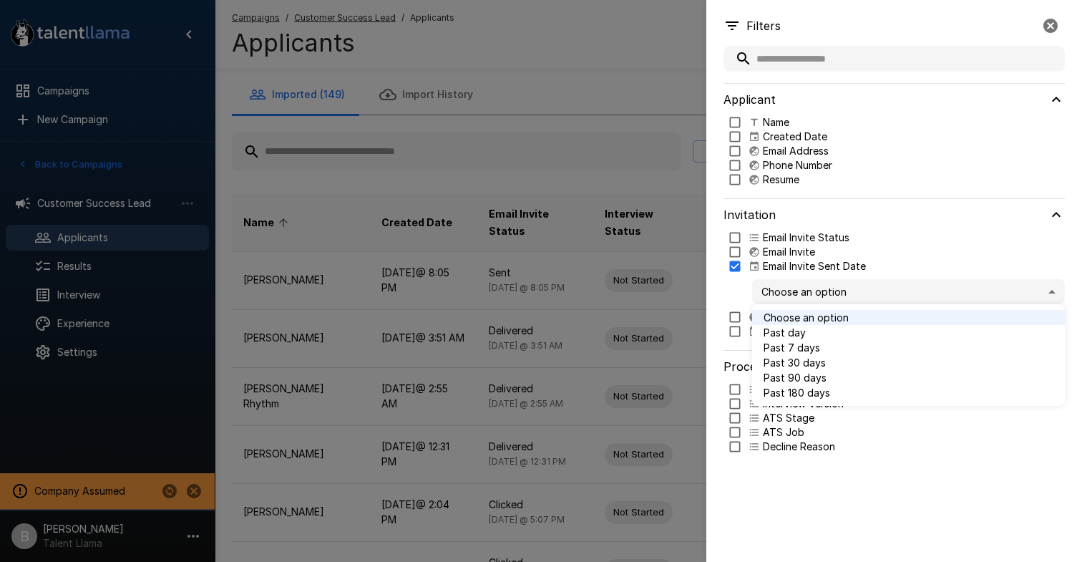
click at [737, 260] on div at bounding box center [541, 281] width 1082 height 562
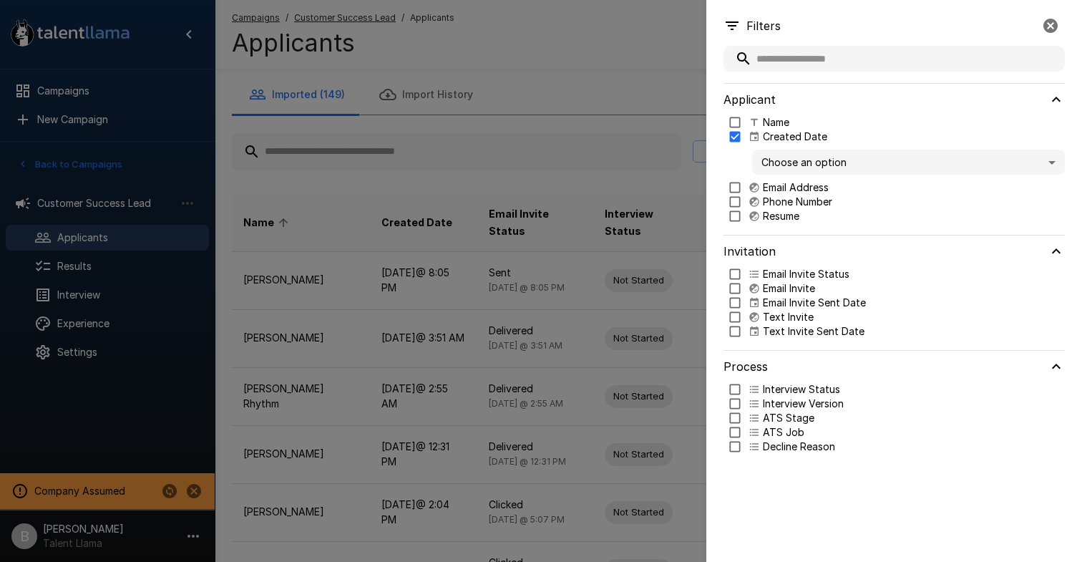
click at [776, 161] on body ".st0{fill:#FFFFFF;} .st1{fill:#76a4ed;} Campaigns New Campaign Active 1 Custome…" at bounding box center [541, 281] width 1082 height 562
